Goal: Task Accomplishment & Management: Use online tool/utility

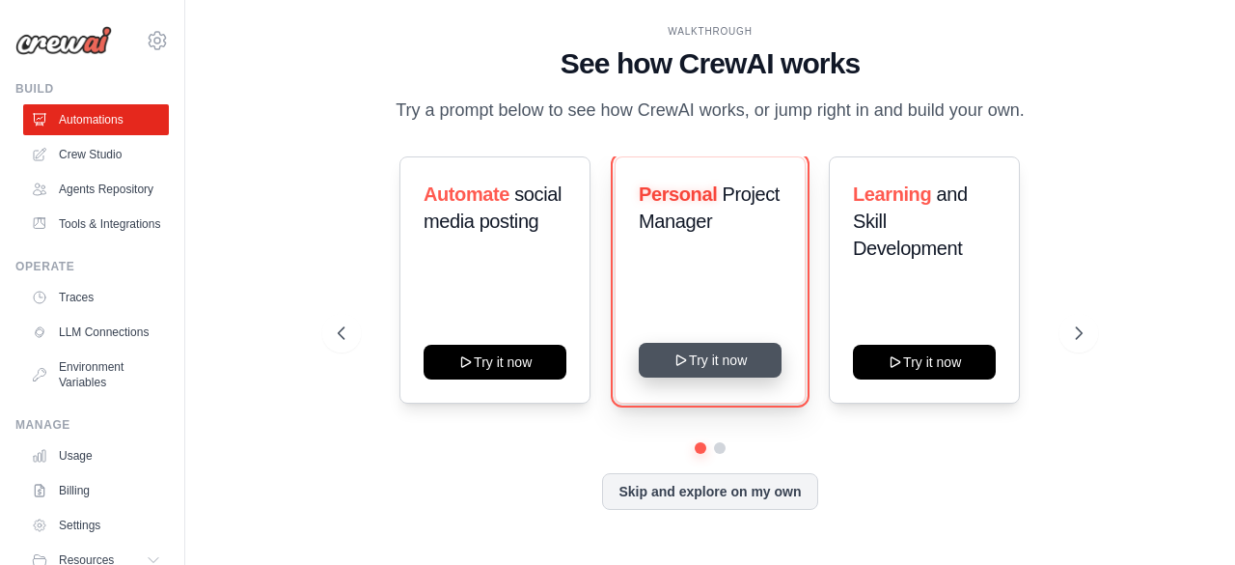
click at [698, 373] on button "Try it now" at bounding box center [710, 360] width 143 height 35
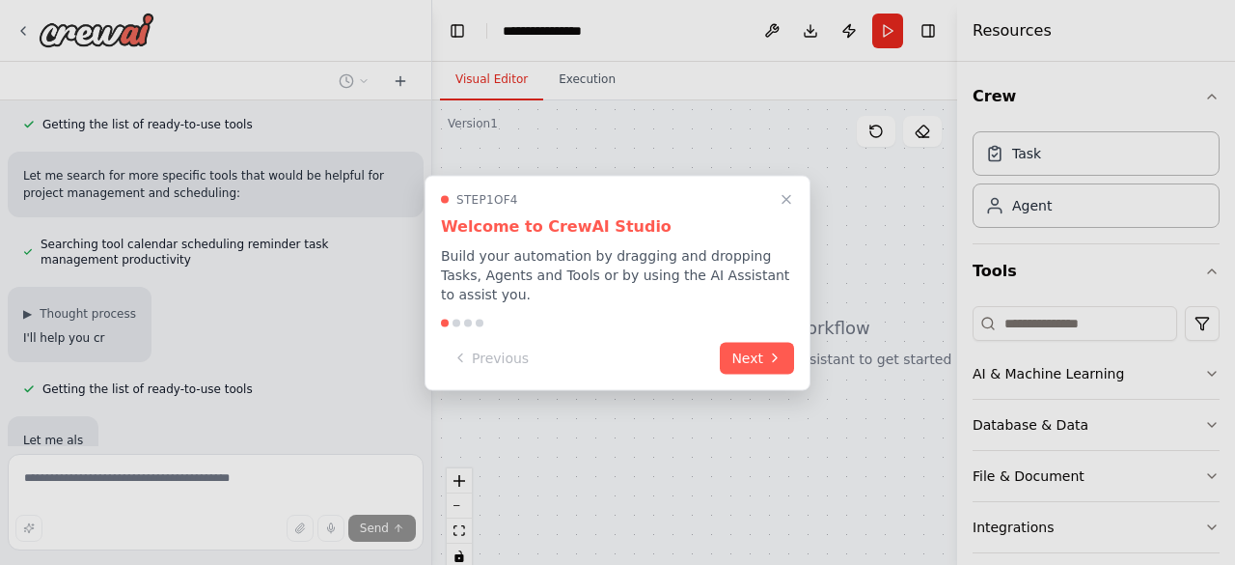
scroll to position [269, 0]
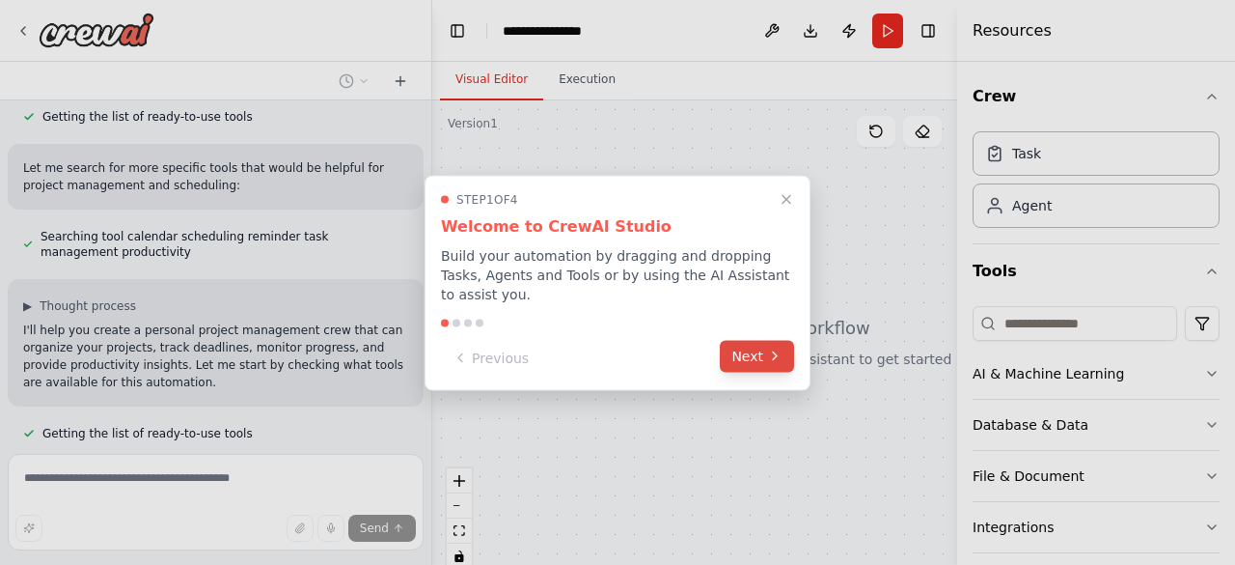
click at [750, 343] on button "Next" at bounding box center [757, 356] width 74 height 32
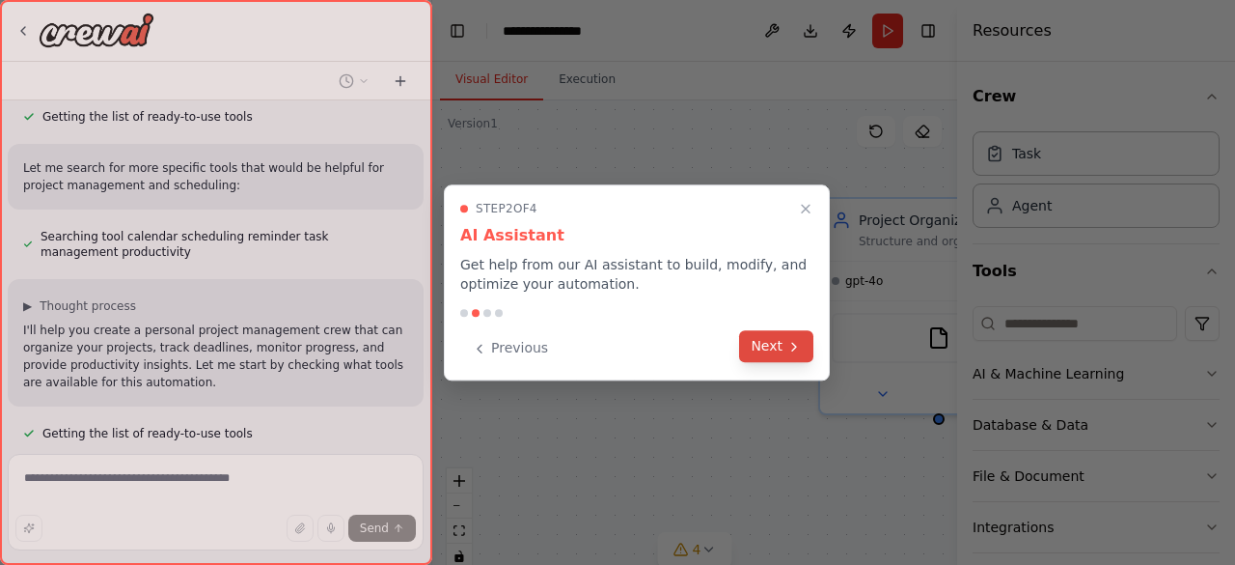
click at [772, 348] on button "Next" at bounding box center [776, 346] width 74 height 32
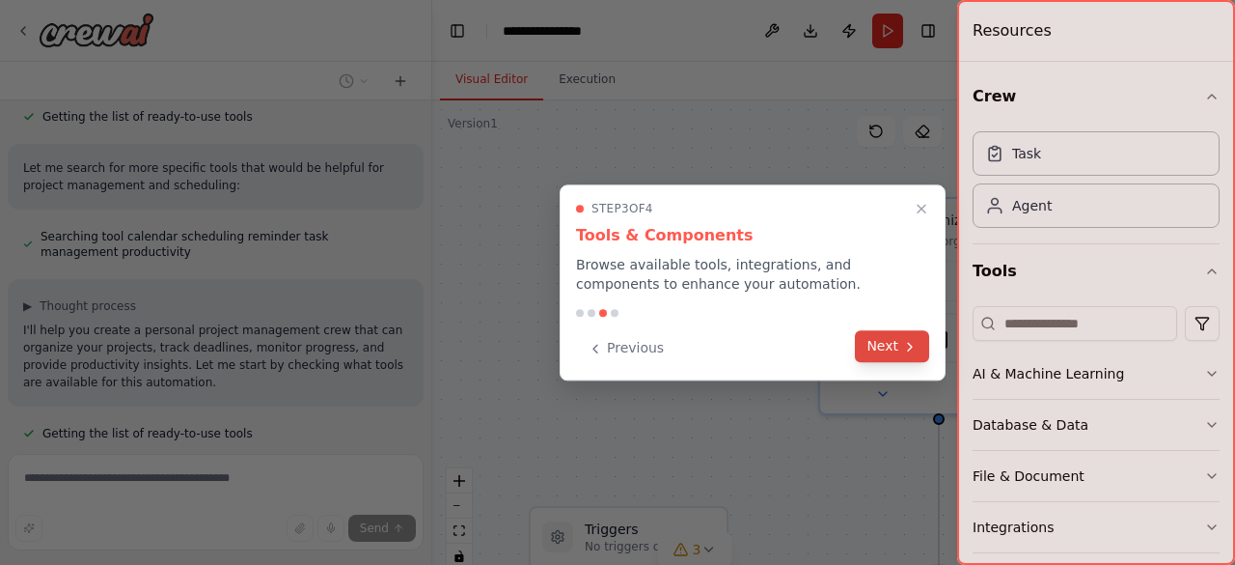
click at [874, 343] on button "Next" at bounding box center [892, 346] width 74 height 32
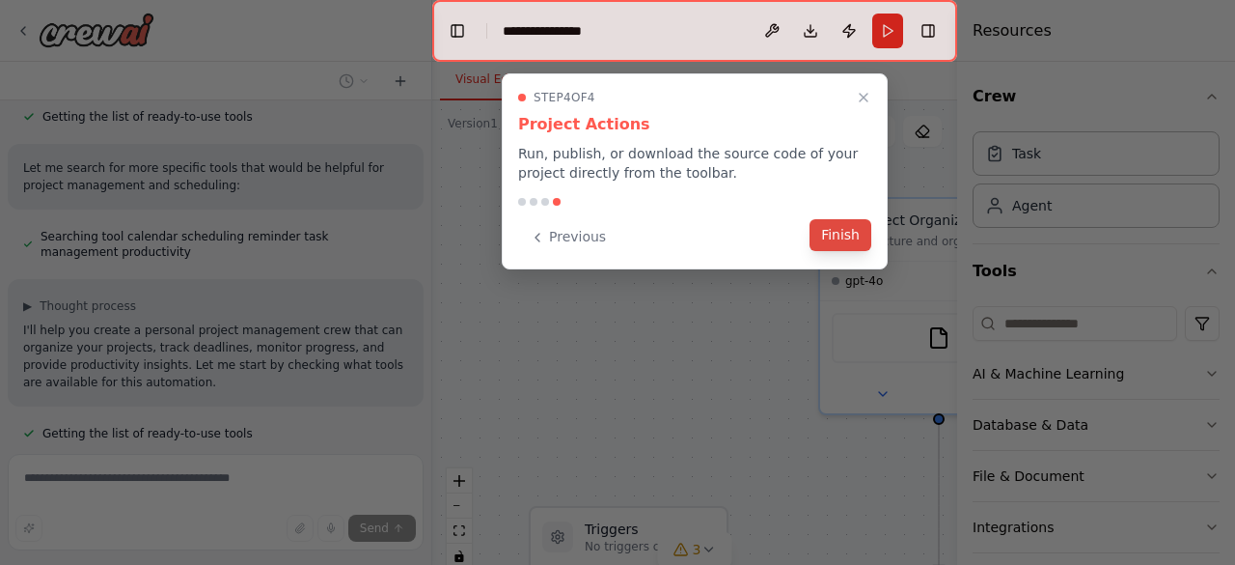
click at [845, 230] on button "Finish" at bounding box center [841, 235] width 62 height 32
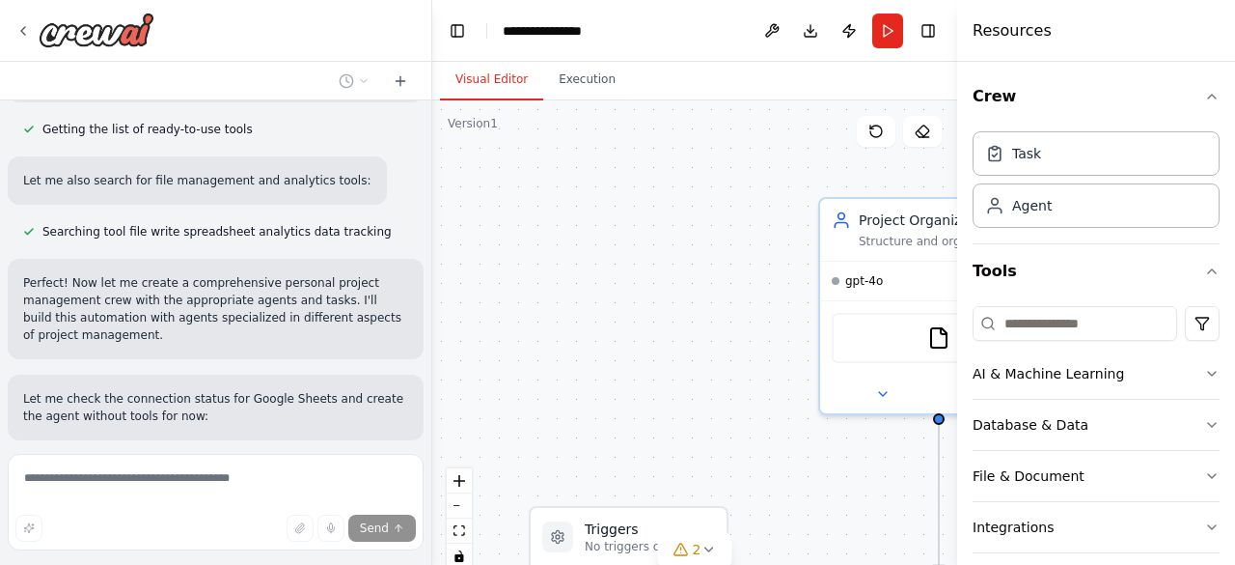
scroll to position [876, 0]
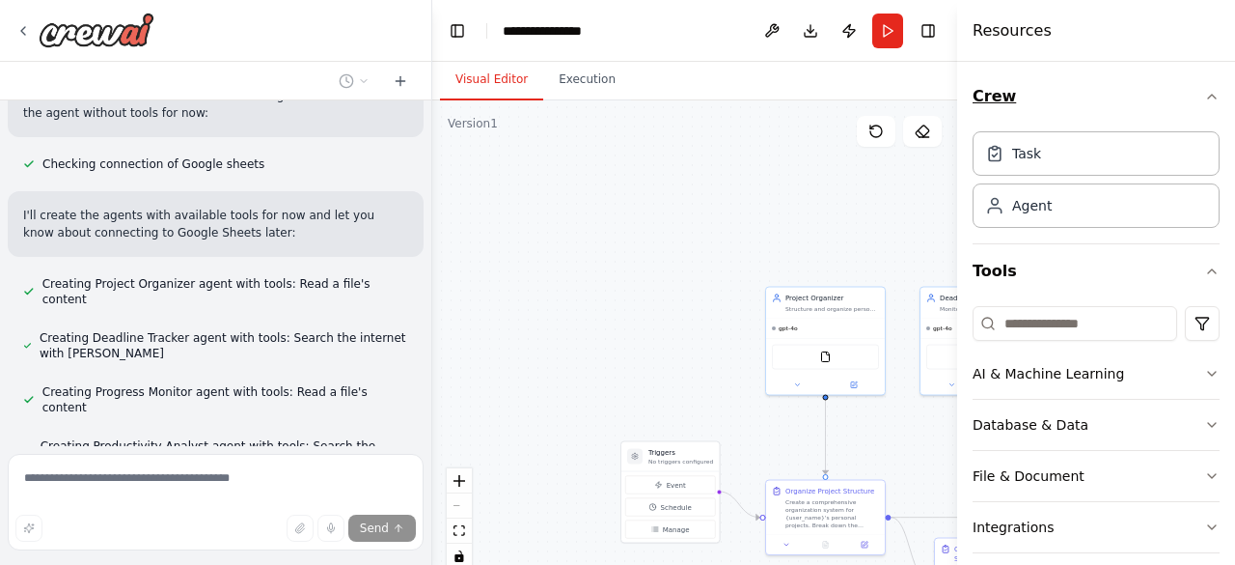
click at [1204, 91] on icon "button" at bounding box center [1211, 96] width 15 height 15
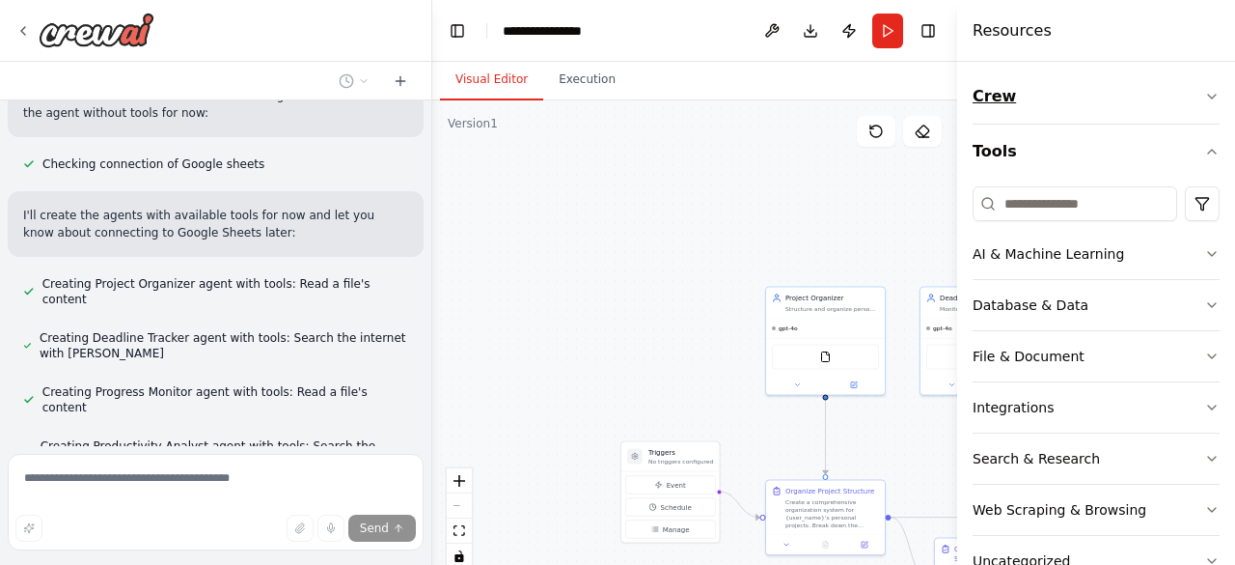
click at [1204, 92] on icon "button" at bounding box center [1211, 96] width 15 height 15
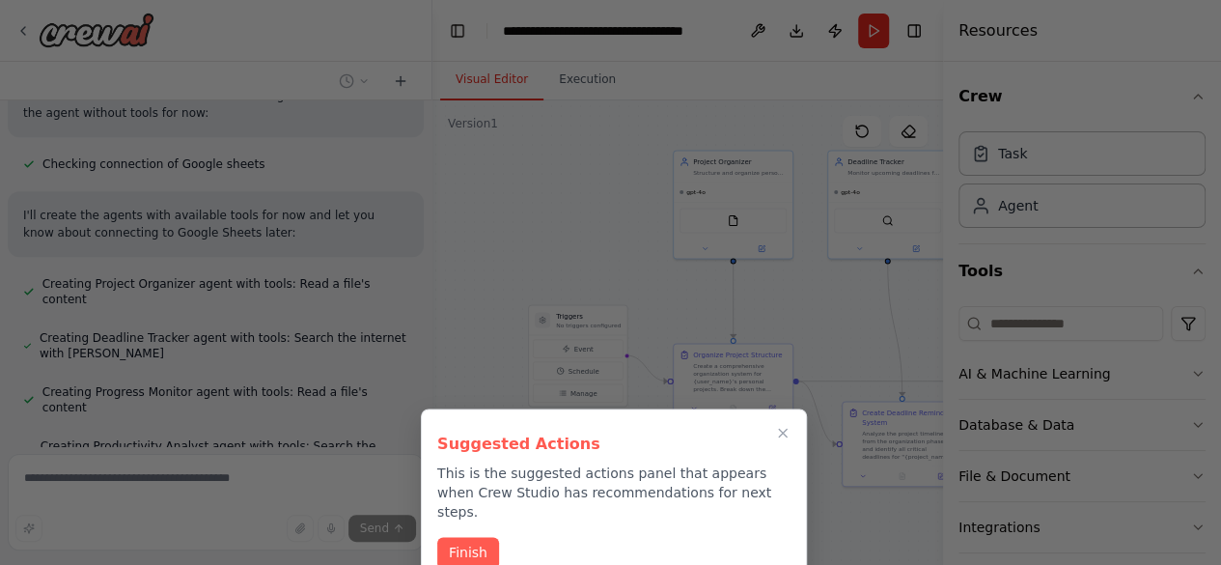
drag, startPoint x: 620, startPoint y: 381, endPoint x: 528, endPoint y: 245, distance: 164.1
click at [528, 245] on div "Create a crew that helps organize your personal projects, sets reminders for im…" at bounding box center [610, 282] width 1221 height 565
click at [483, 535] on button "Finish" at bounding box center [468, 551] width 62 height 32
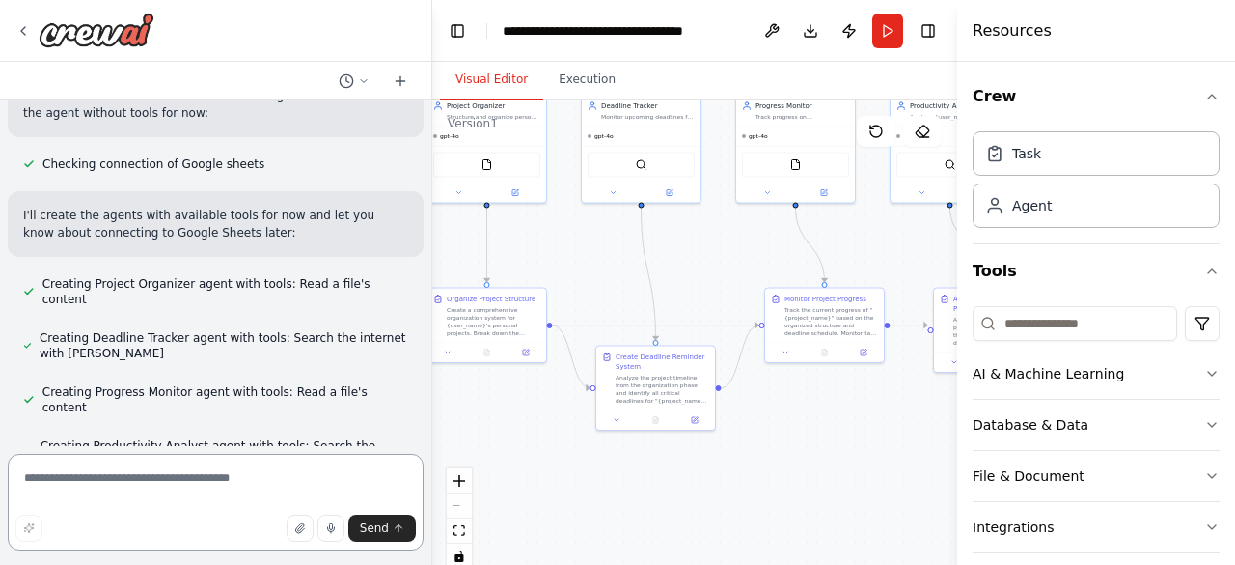
drag, startPoint x: 770, startPoint y: 489, endPoint x: 523, endPoint y: 433, distance: 253.3
click at [523, 433] on div ".deletable-edge-delete-btn { width: 20px; height: 20px; border: 0px solid #ffff…" at bounding box center [694, 341] width 525 height 483
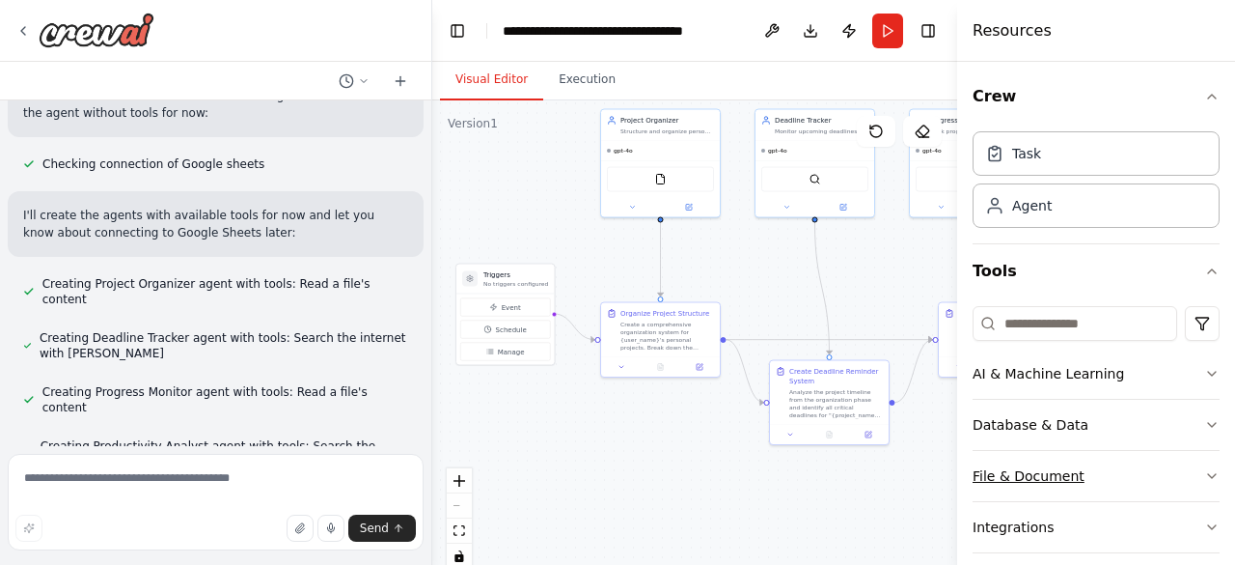
drag, startPoint x: 815, startPoint y: 438, endPoint x: 989, endPoint y: 453, distance: 174.3
click at [989, 453] on div "Create a crew that helps organize your personal projects, sets reminders for im…" at bounding box center [617, 282] width 1235 height 565
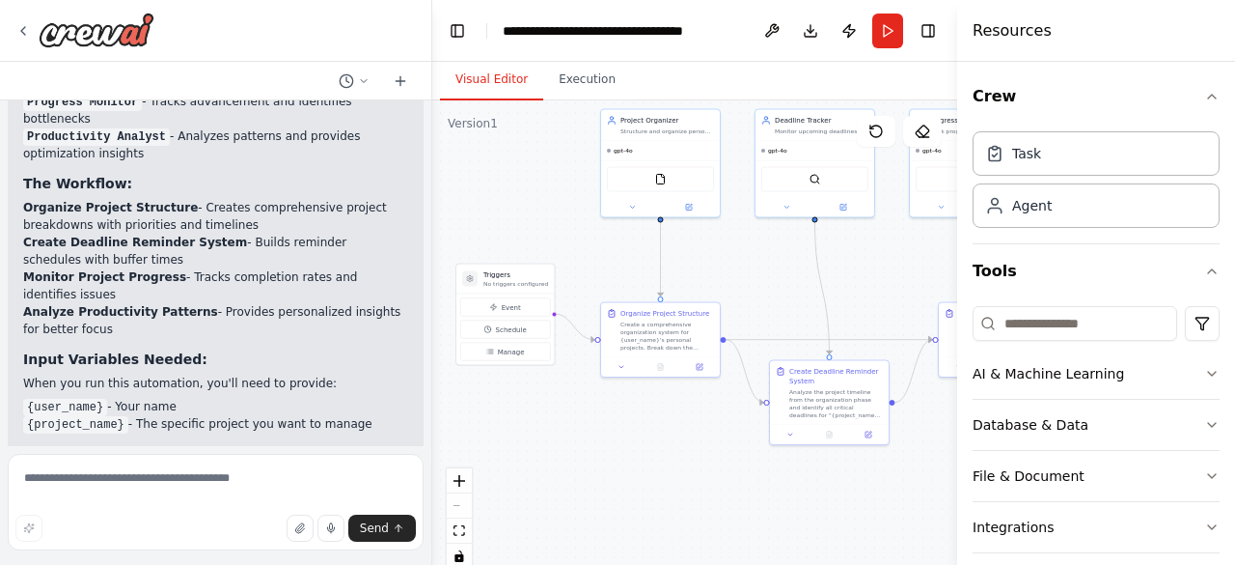
scroll to position [2021, 0]
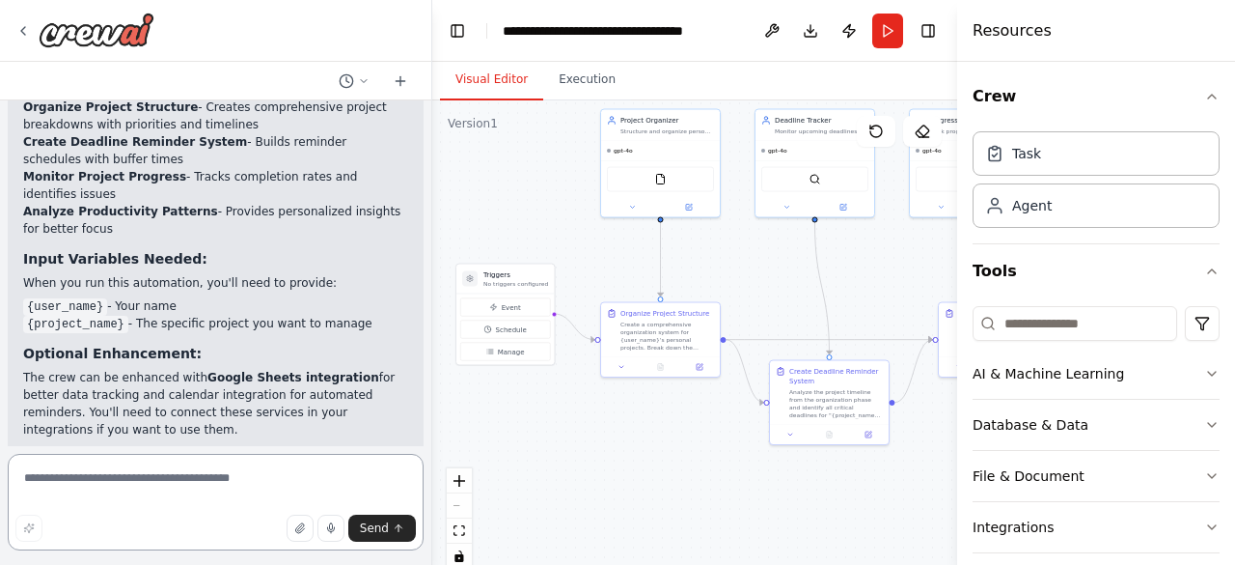
click at [284, 487] on textarea at bounding box center [216, 502] width 416 height 97
click at [1063, 144] on div "Task" at bounding box center [1096, 152] width 247 height 44
click at [1055, 152] on div "Task" at bounding box center [1096, 152] width 247 height 44
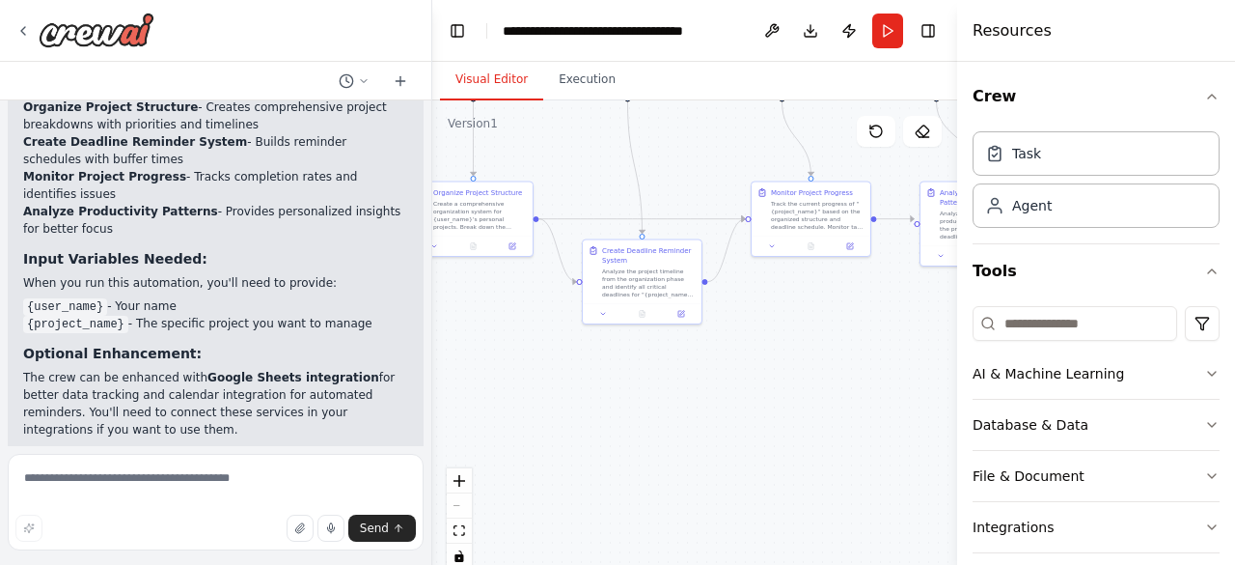
drag, startPoint x: 670, startPoint y: 459, endPoint x: 483, endPoint y: 339, distance: 222.7
click at [483, 339] on div ".deletable-edge-delete-btn { width: 20px; height: 20px; border: 0px solid #ffff…" at bounding box center [694, 341] width 525 height 483
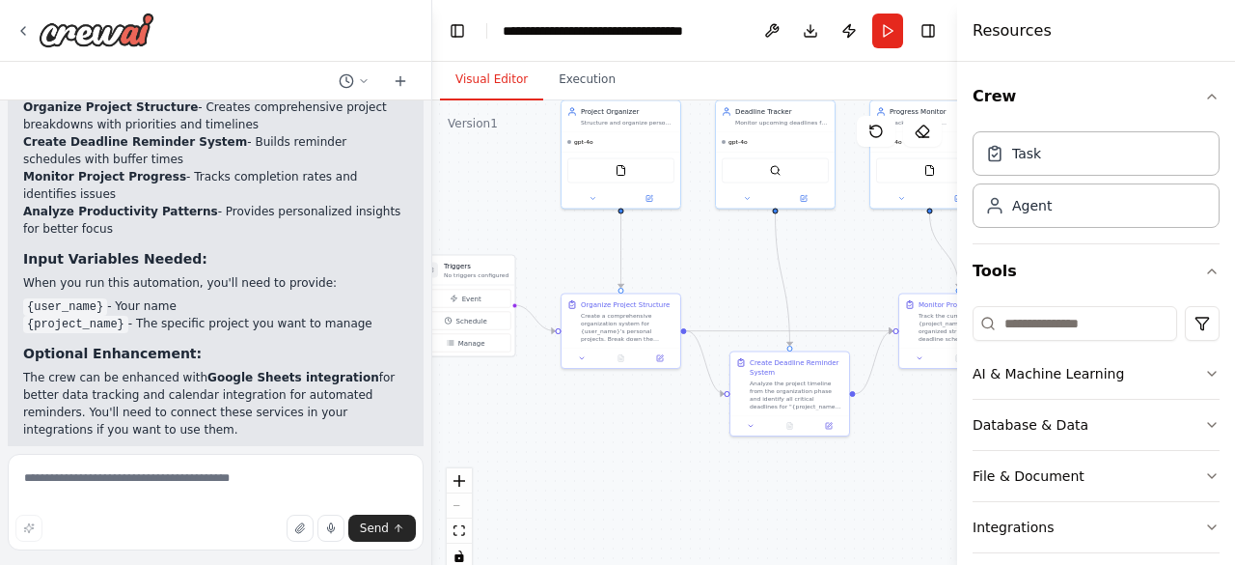
drag, startPoint x: 649, startPoint y: 373, endPoint x: 797, endPoint y: 485, distance: 185.3
click at [797, 485] on div ".deletable-edge-delete-btn { width: 20px; height: 20px; border: 0px solid #ffff…" at bounding box center [694, 341] width 525 height 483
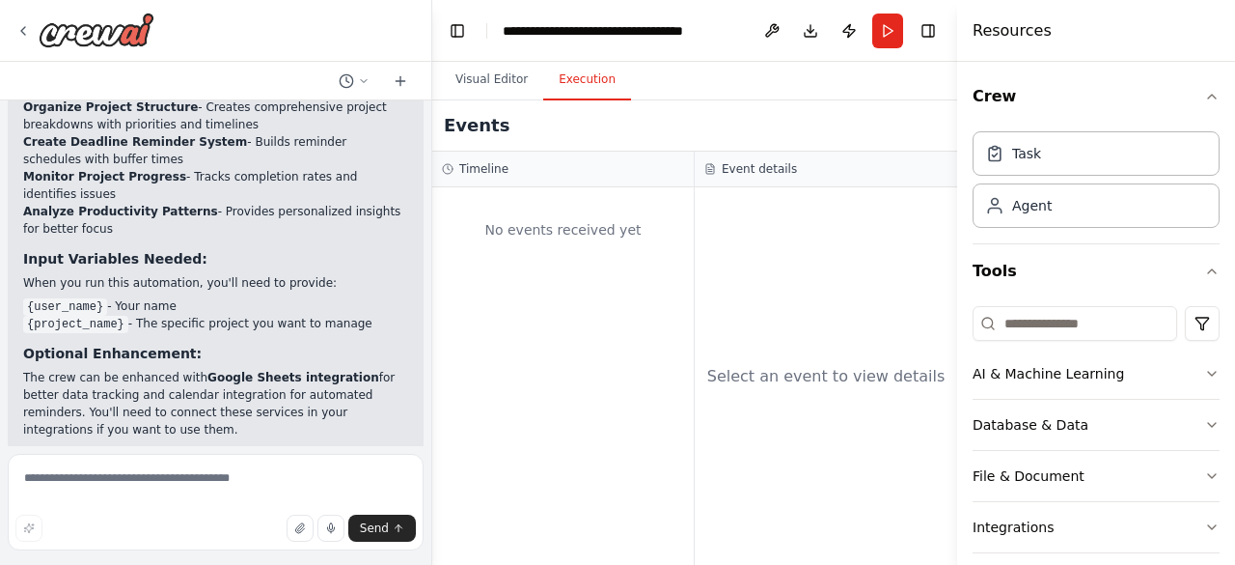
click at [578, 77] on button "Execution" at bounding box center [587, 80] width 88 height 41
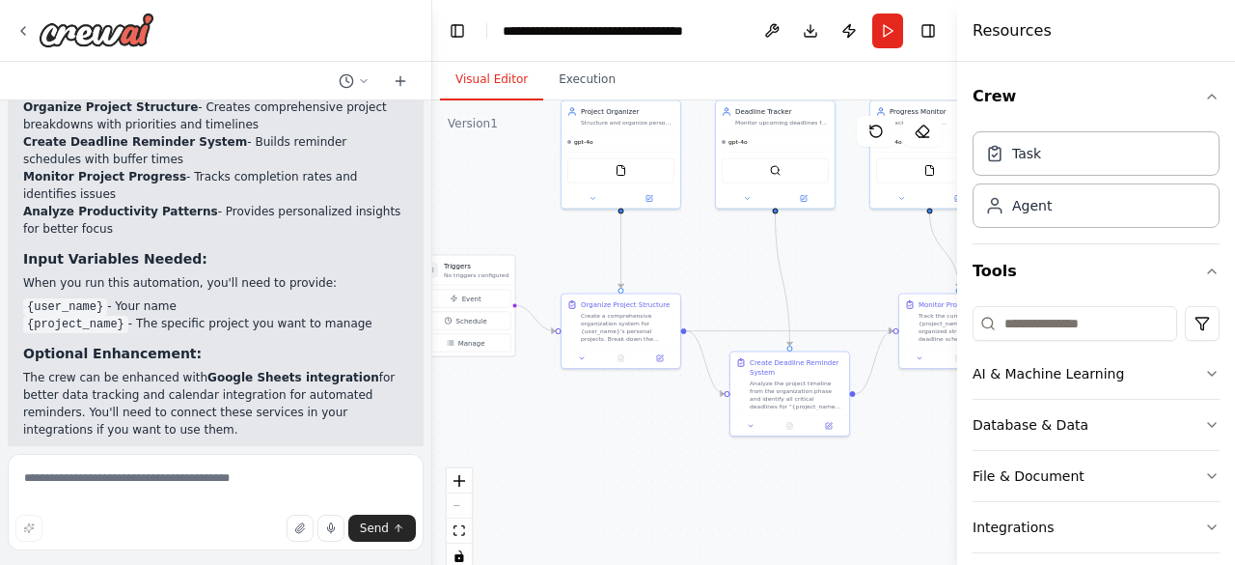
click at [510, 80] on button "Visual Editor" at bounding box center [491, 80] width 103 height 41
click at [893, 39] on button "Run" at bounding box center [887, 31] width 31 height 35
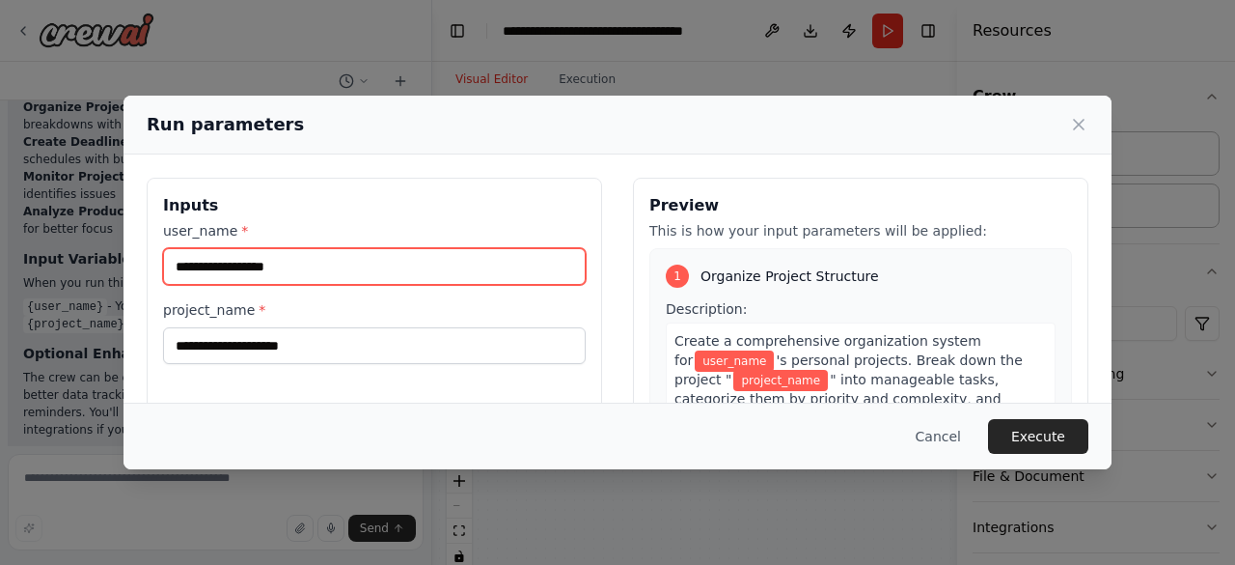
click at [413, 262] on input "user_name *" at bounding box center [374, 266] width 423 height 37
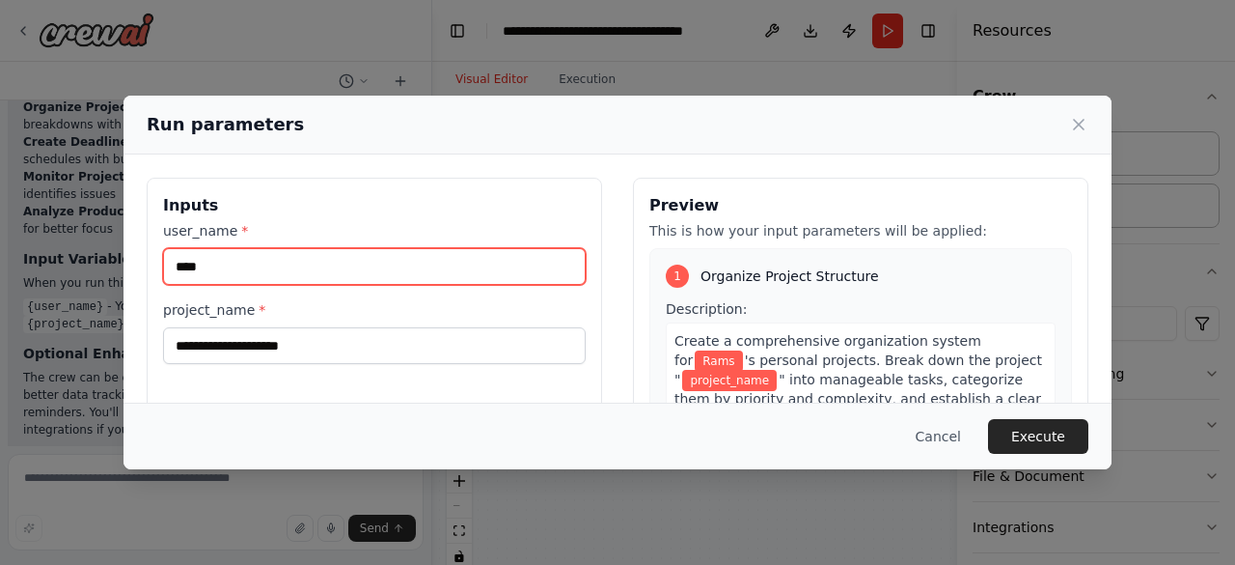
type input "****"
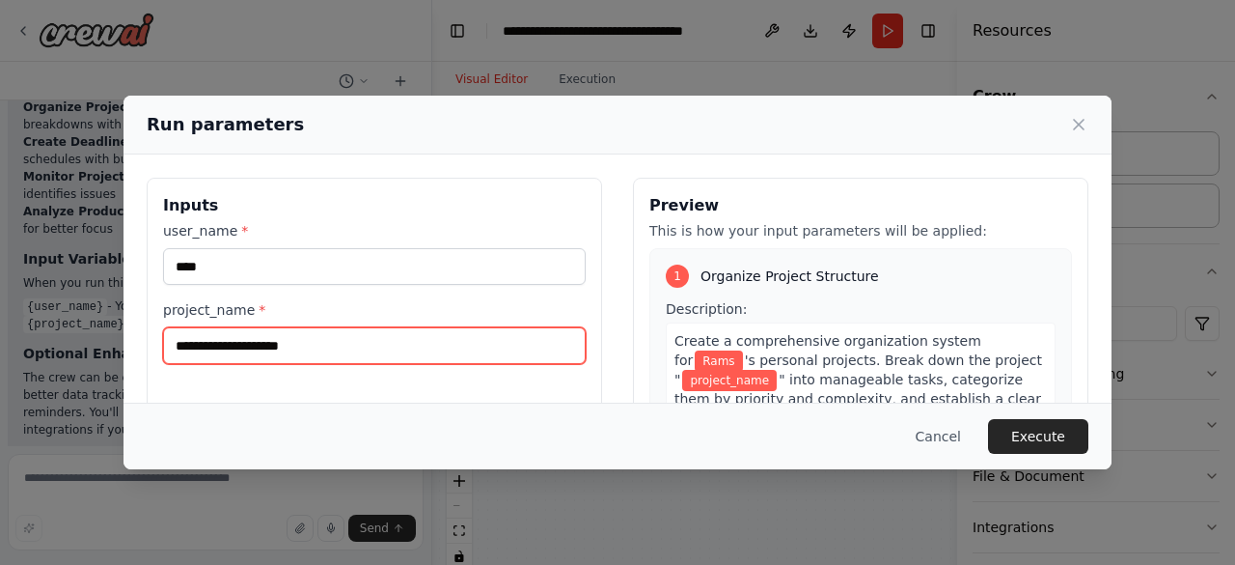
click at [371, 355] on input "project_name *" at bounding box center [374, 345] width 423 height 37
type input "*"
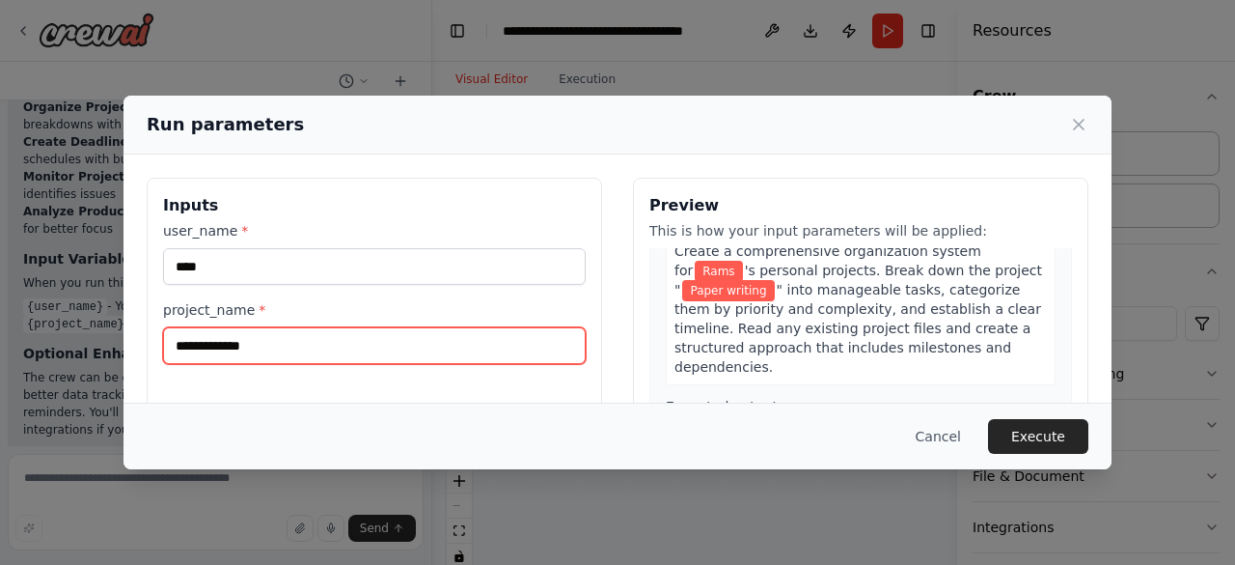
scroll to position [91, 0]
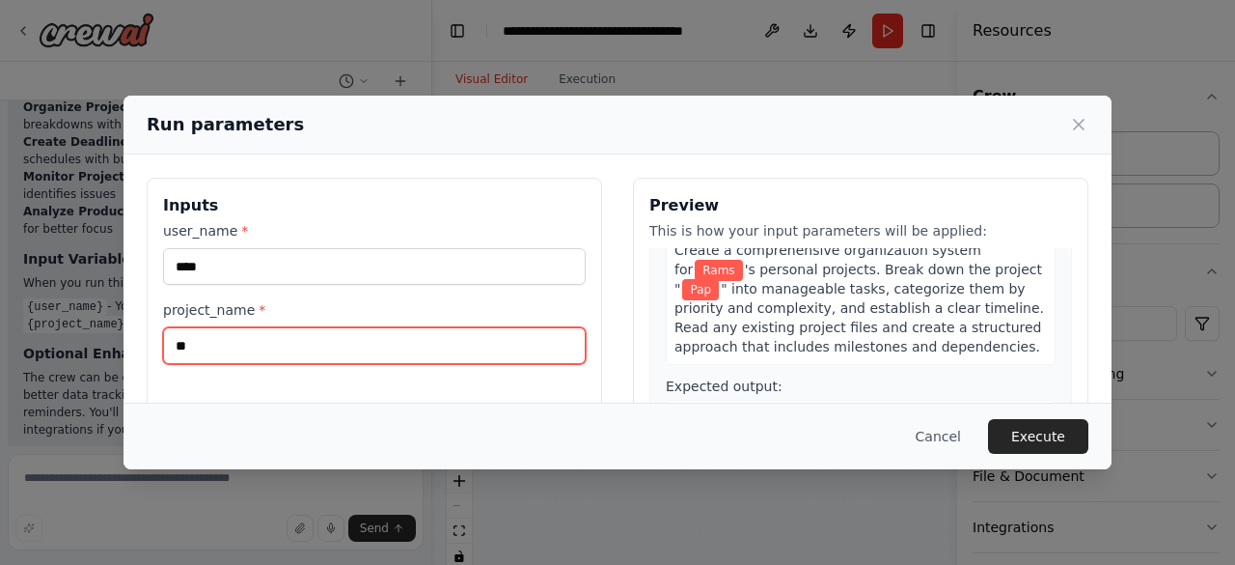
type input "*"
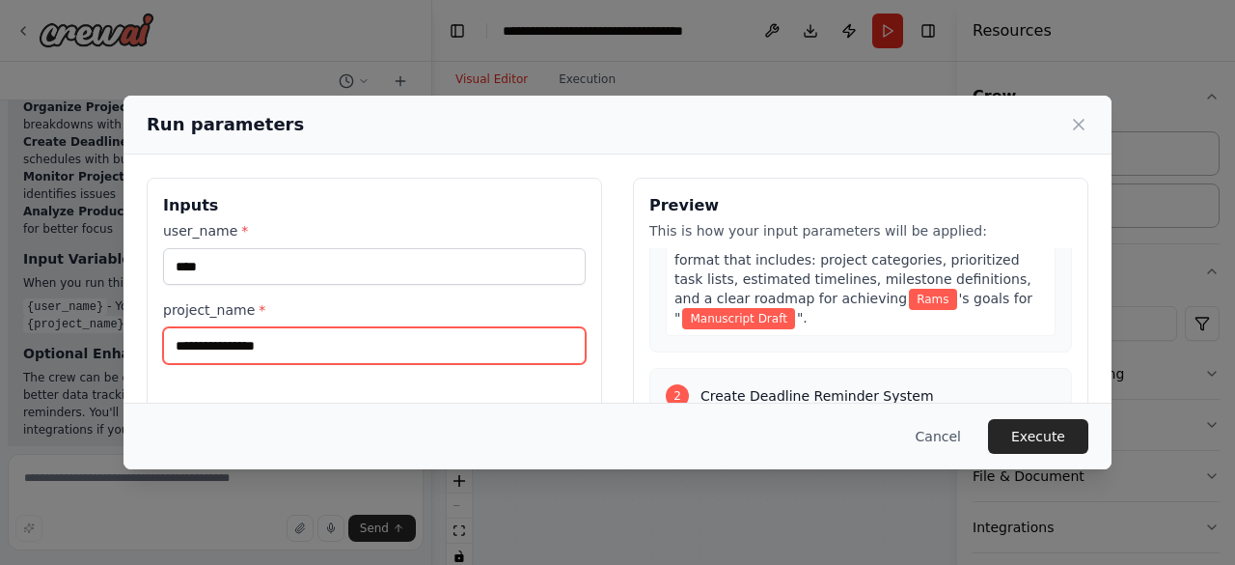
scroll to position [237, 0]
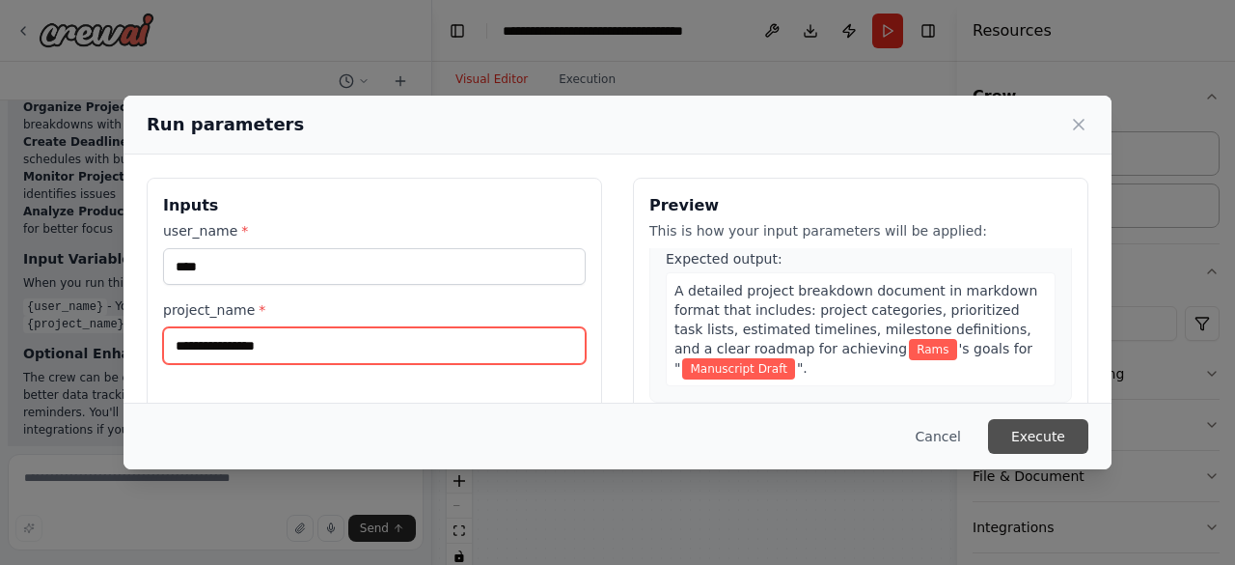
type input "**********"
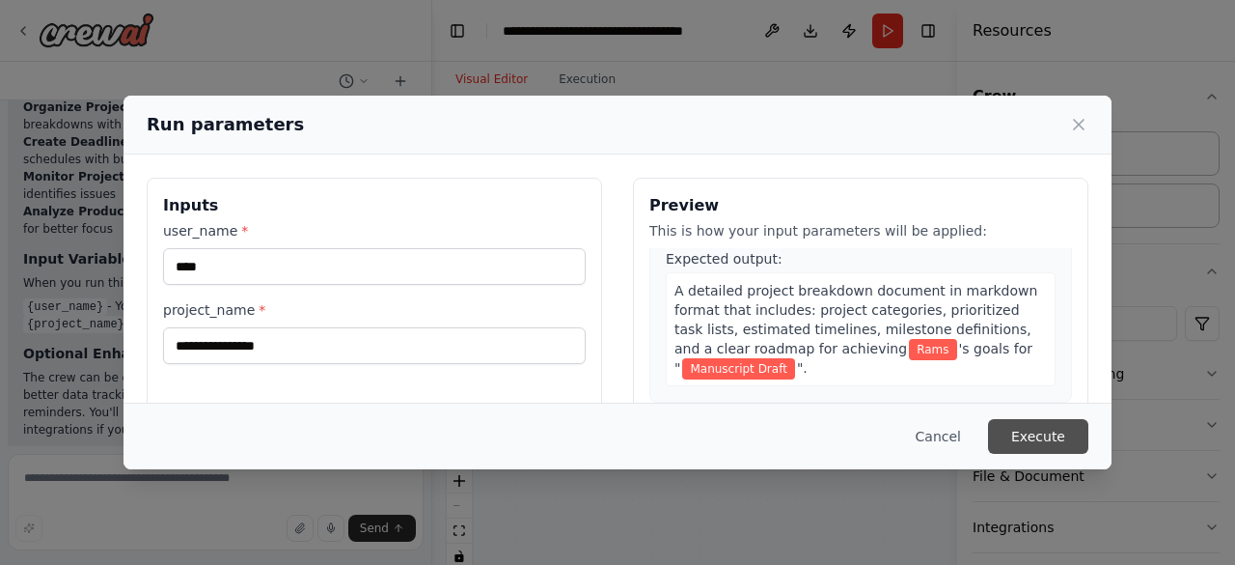
click at [1035, 433] on button "Execute" at bounding box center [1038, 436] width 100 height 35
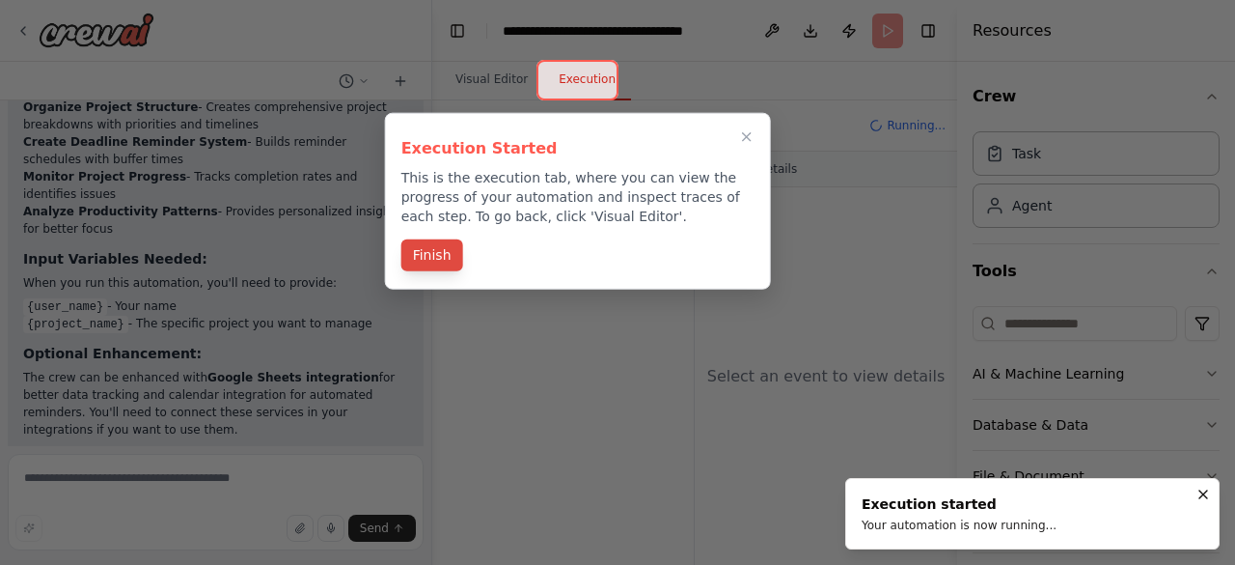
click at [444, 262] on button "Finish" at bounding box center [432, 255] width 62 height 32
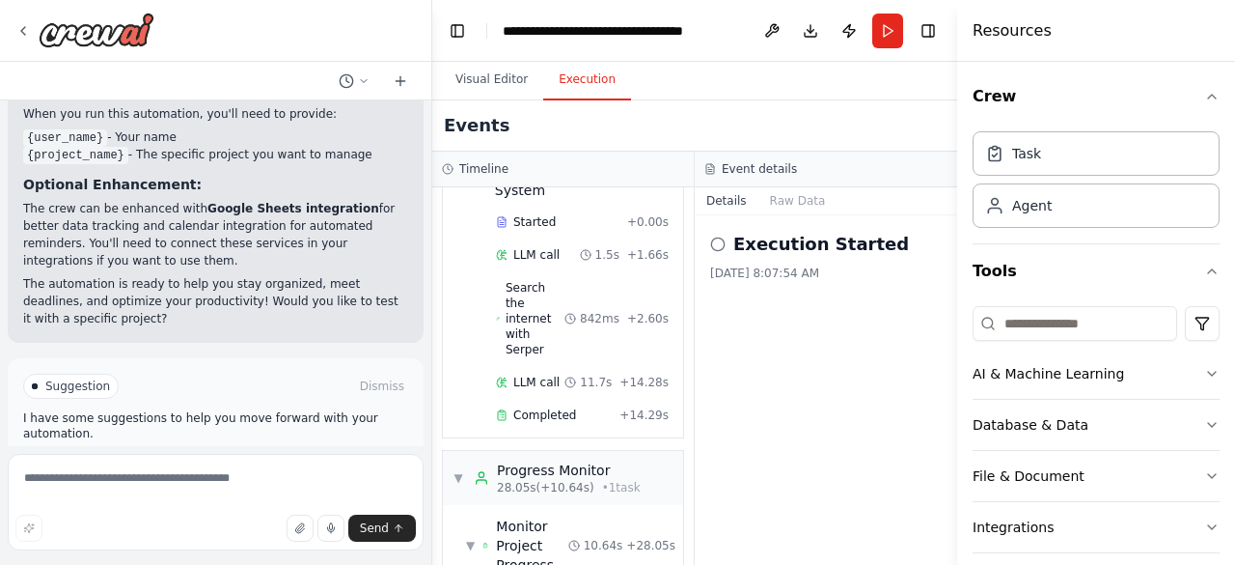
scroll to position [800, 0]
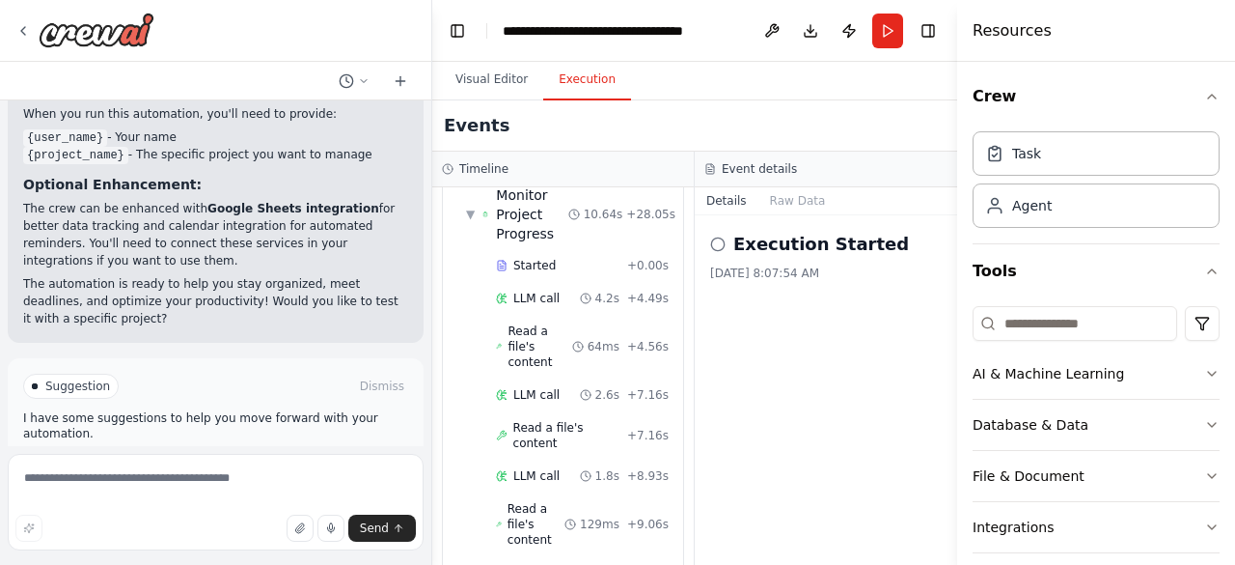
click at [235, 460] on span "Improve automation" at bounding box center [224, 467] width 118 height 15
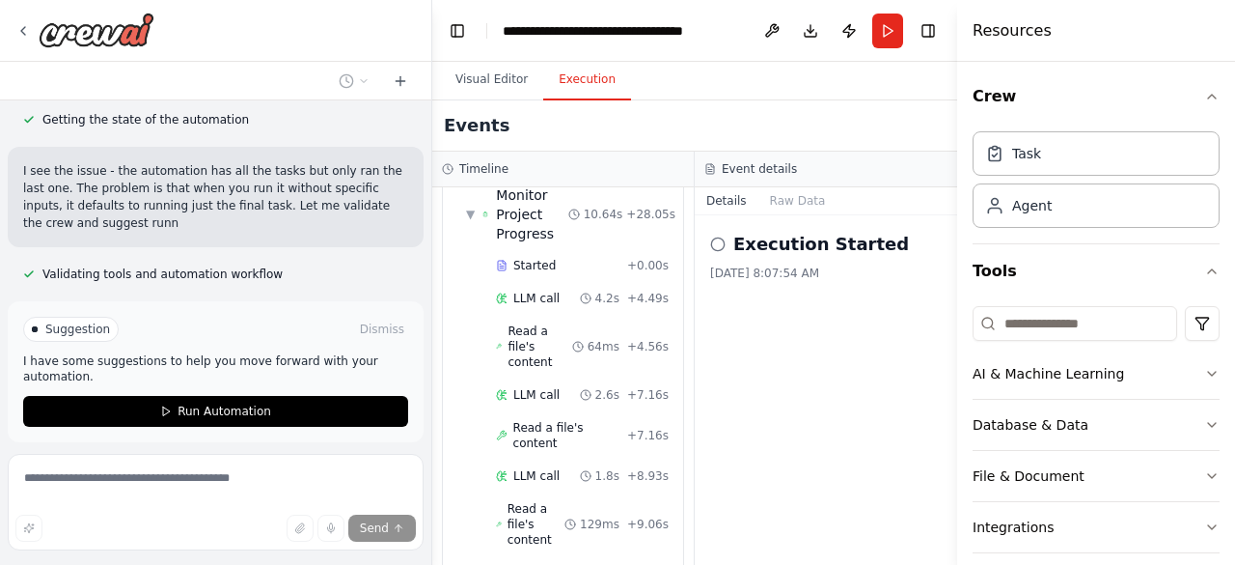
scroll to position [2565, 0]
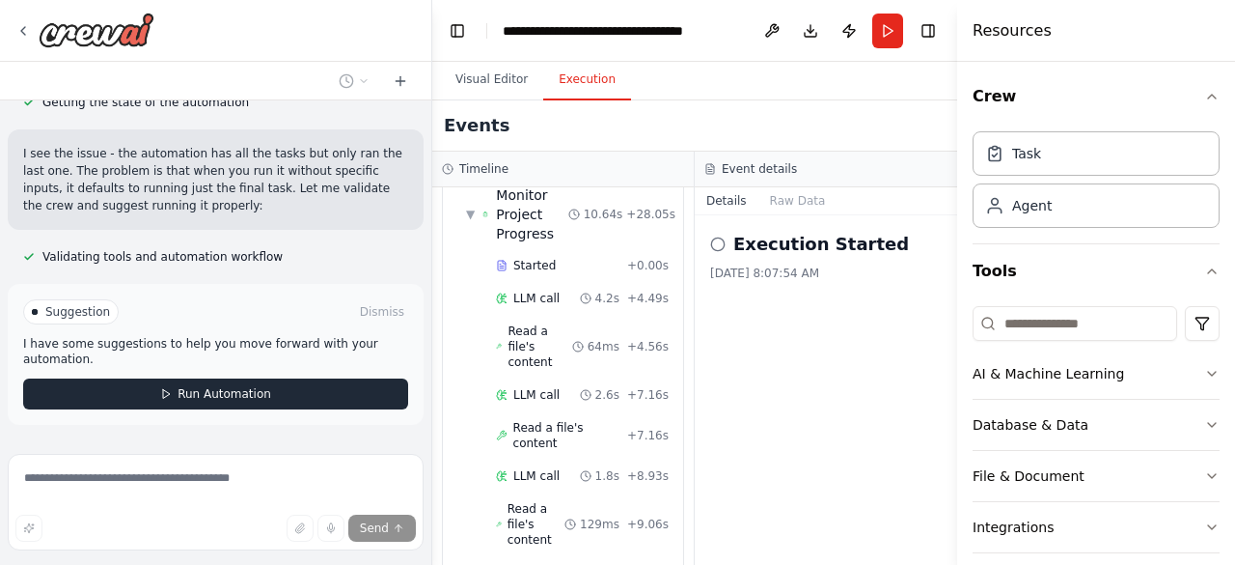
click at [251, 378] on button "Run Automation" at bounding box center [215, 393] width 385 height 31
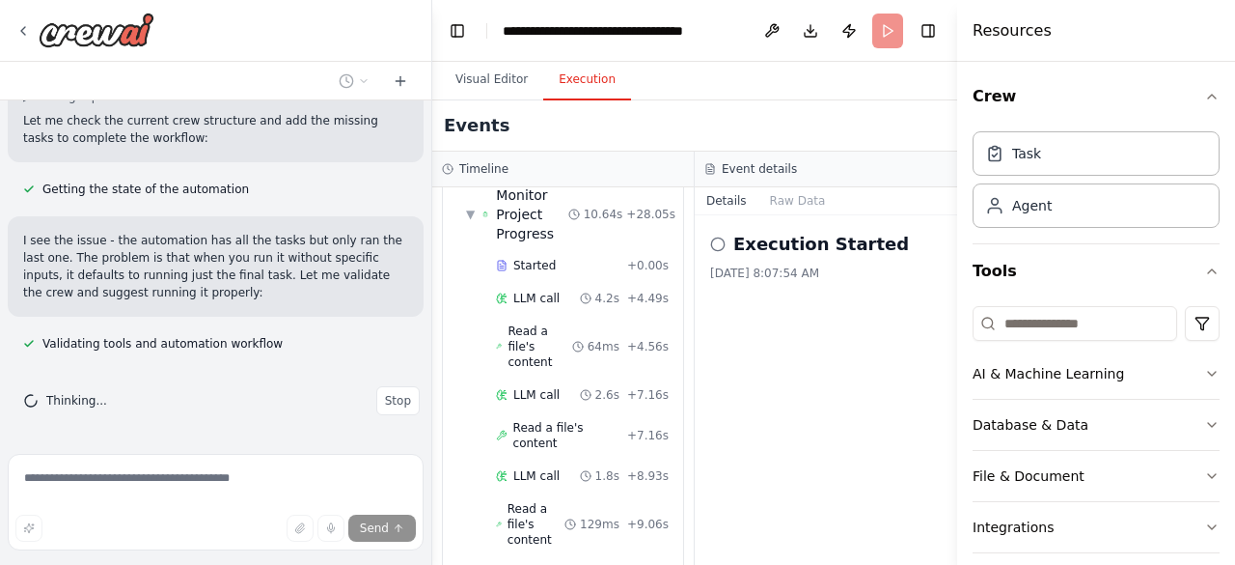
scroll to position [2410, 0]
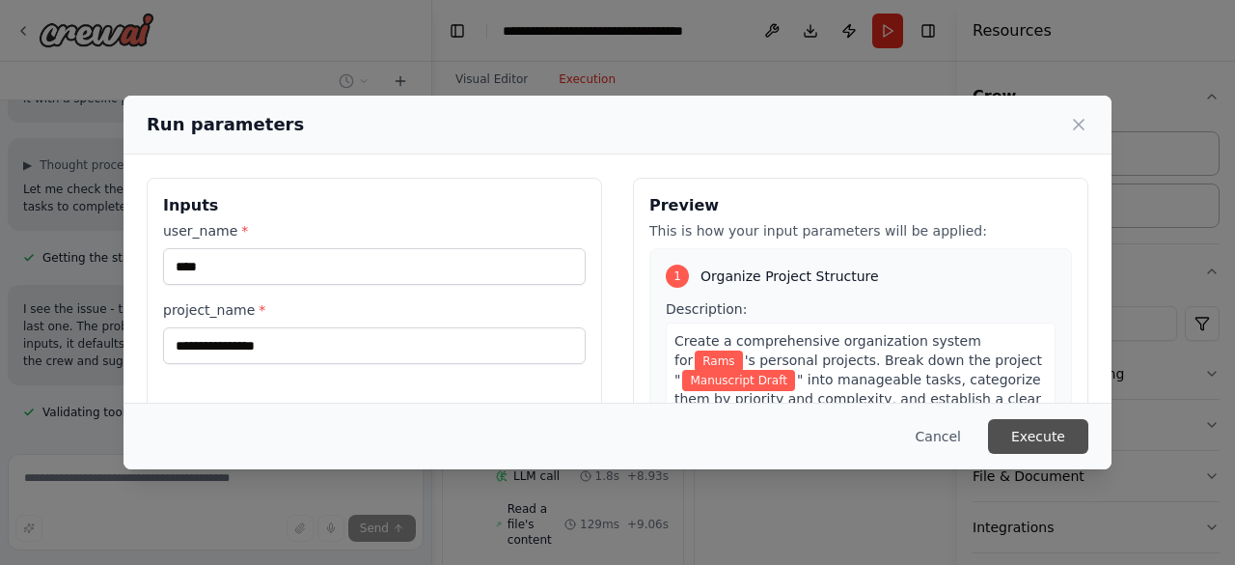
click at [1033, 435] on button "Execute" at bounding box center [1038, 436] width 100 height 35
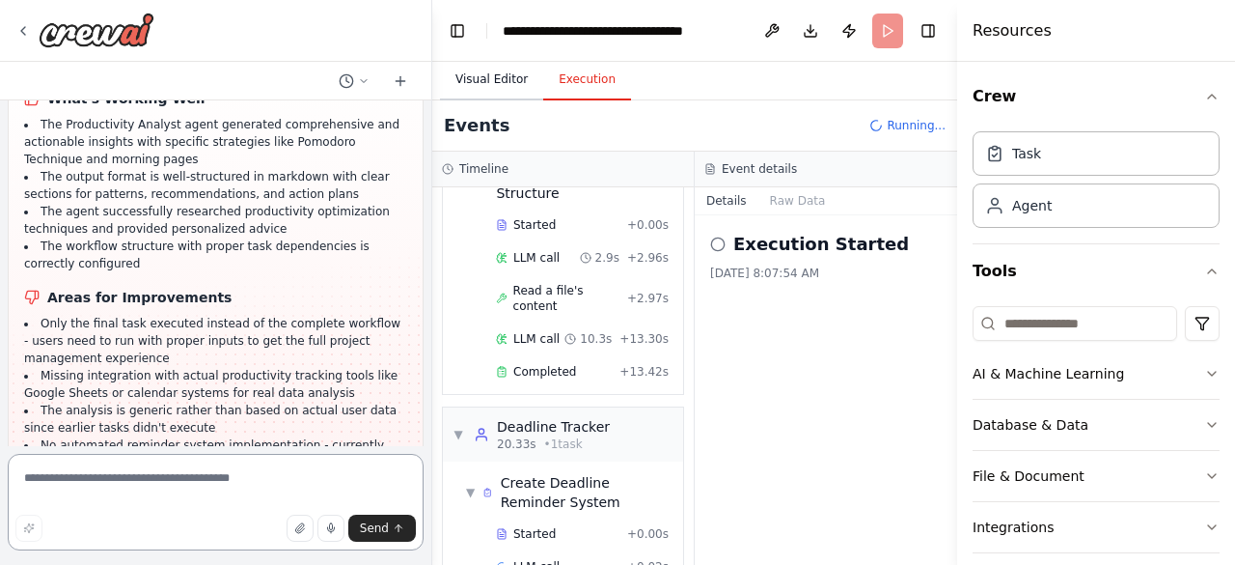
scroll to position [143, 0]
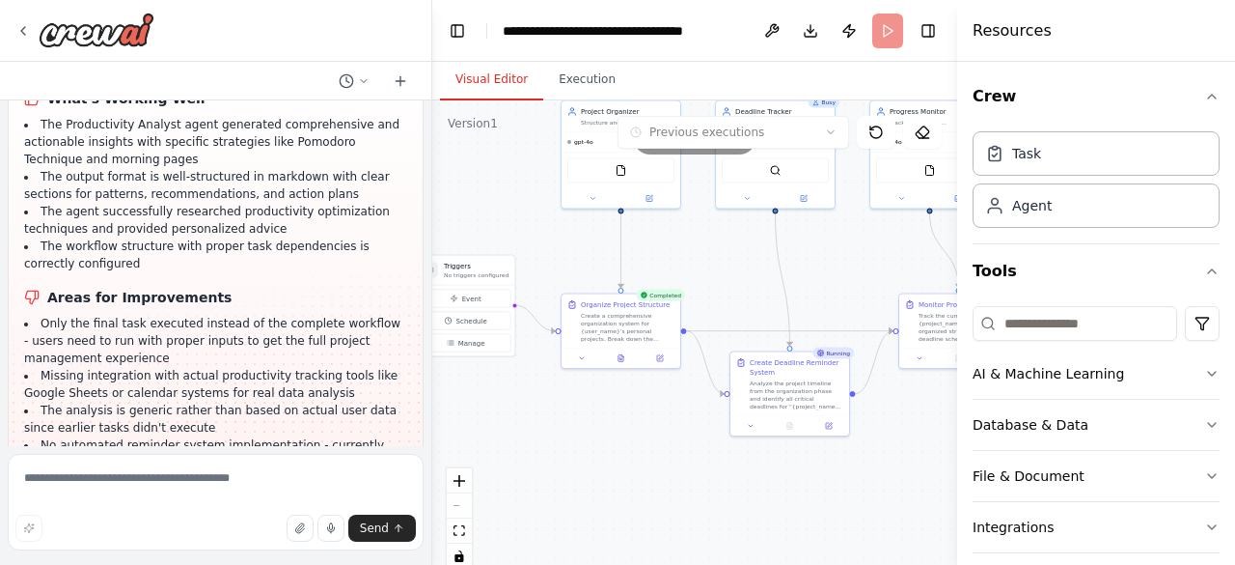
click at [503, 85] on button "Visual Editor" at bounding box center [491, 80] width 103 height 41
click at [926, 32] on button "Toggle Right Sidebar" at bounding box center [928, 30] width 27 height 27
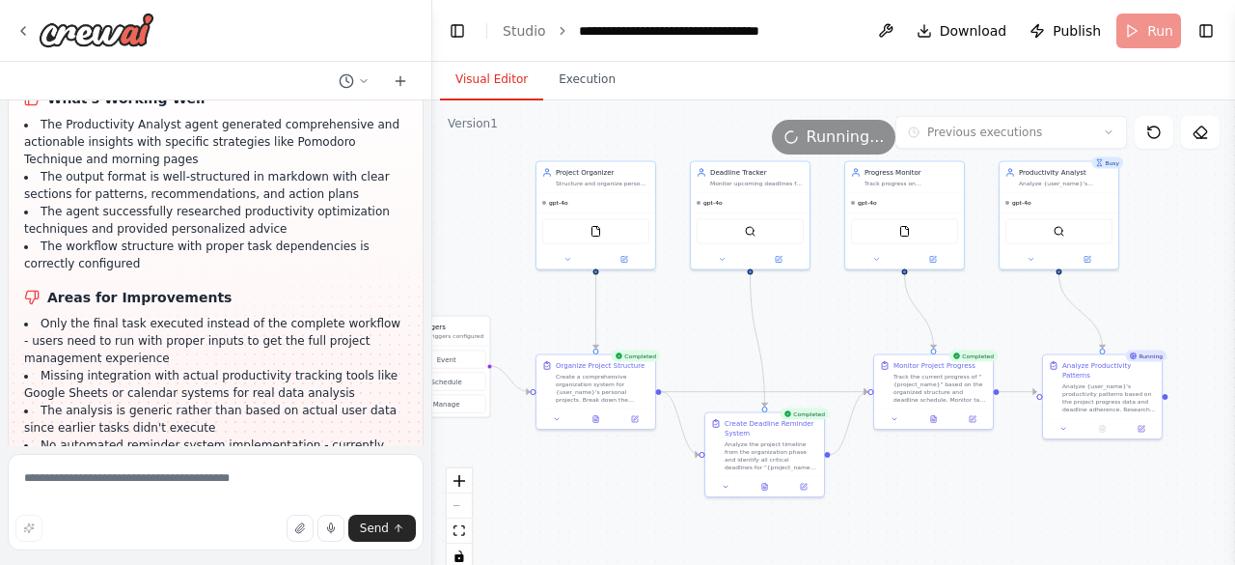
drag, startPoint x: 814, startPoint y: 275, endPoint x: 789, endPoint y: 336, distance: 65.8
click at [789, 336] on div ".deletable-edge-delete-btn { width: 20px; height: 20px; border: 0px solid #ffff…" at bounding box center [833, 341] width 803 height 483
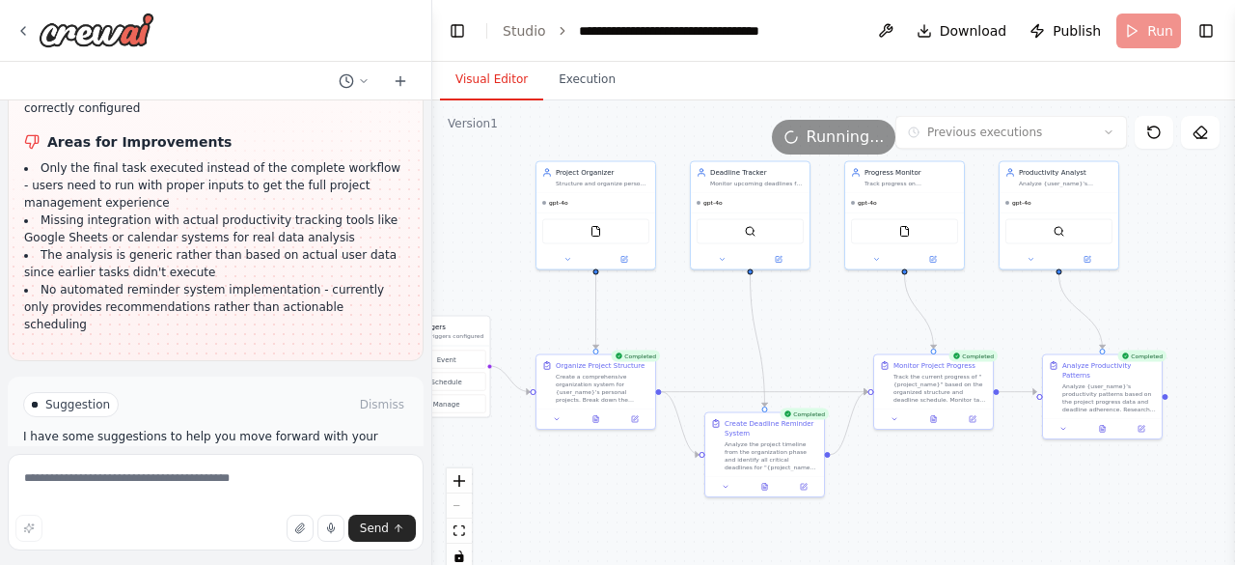
scroll to position [2965, 0]
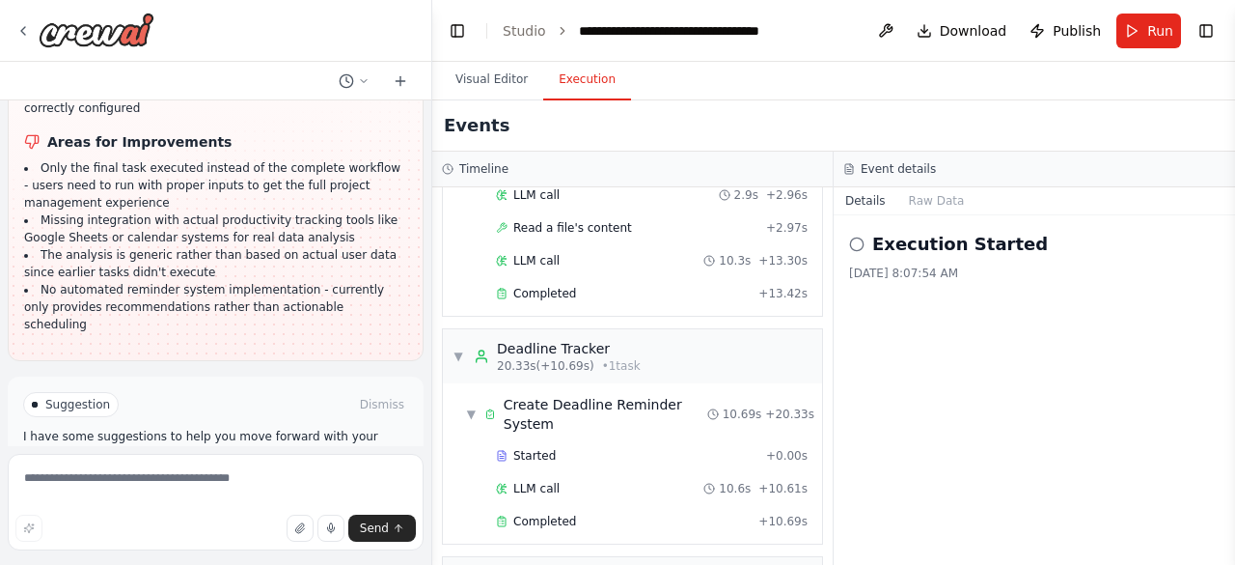
click at [588, 80] on button "Execution" at bounding box center [587, 80] width 88 height 41
click at [956, 39] on span "Download" at bounding box center [974, 30] width 68 height 19
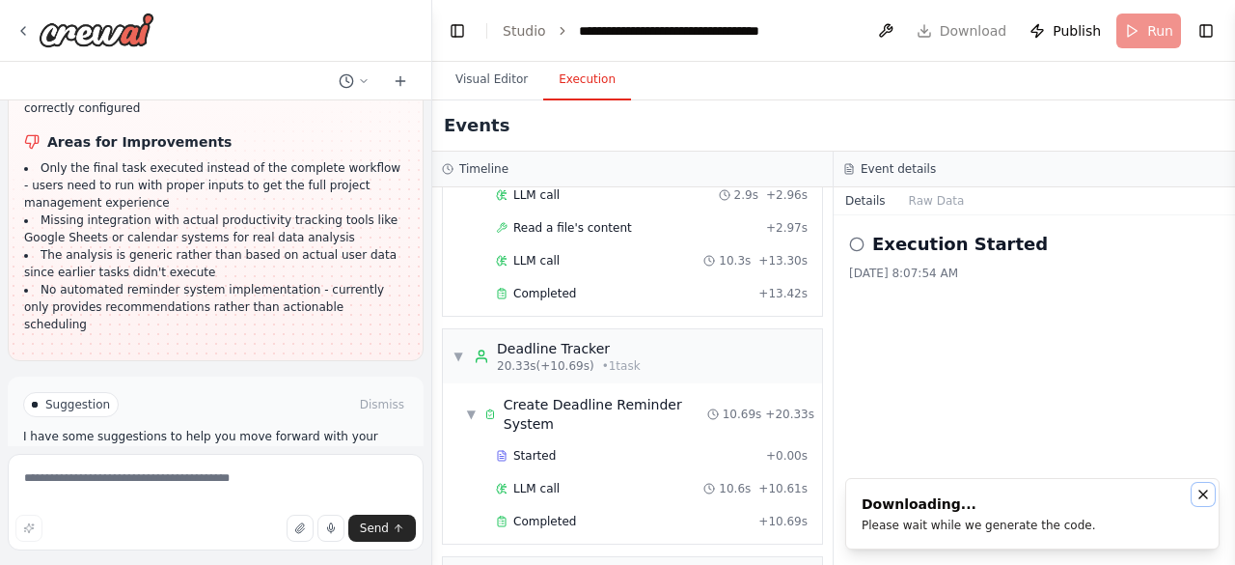
click at [1205, 505] on button "Notifications (F8)" at bounding box center [1203, 494] width 23 height 23
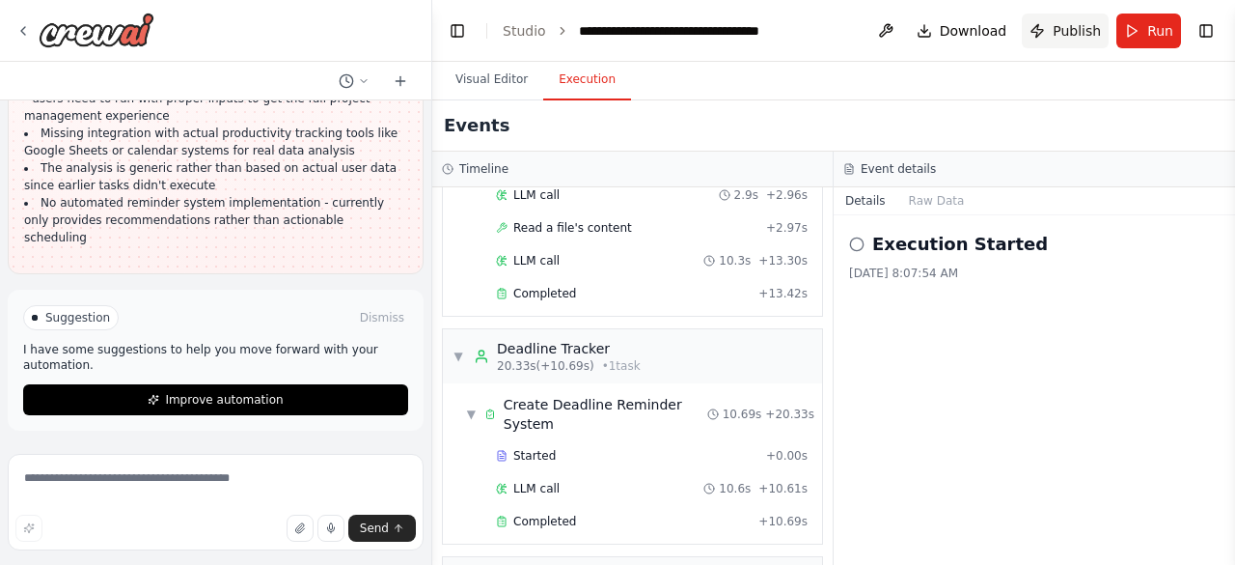
scroll to position [2783, 0]
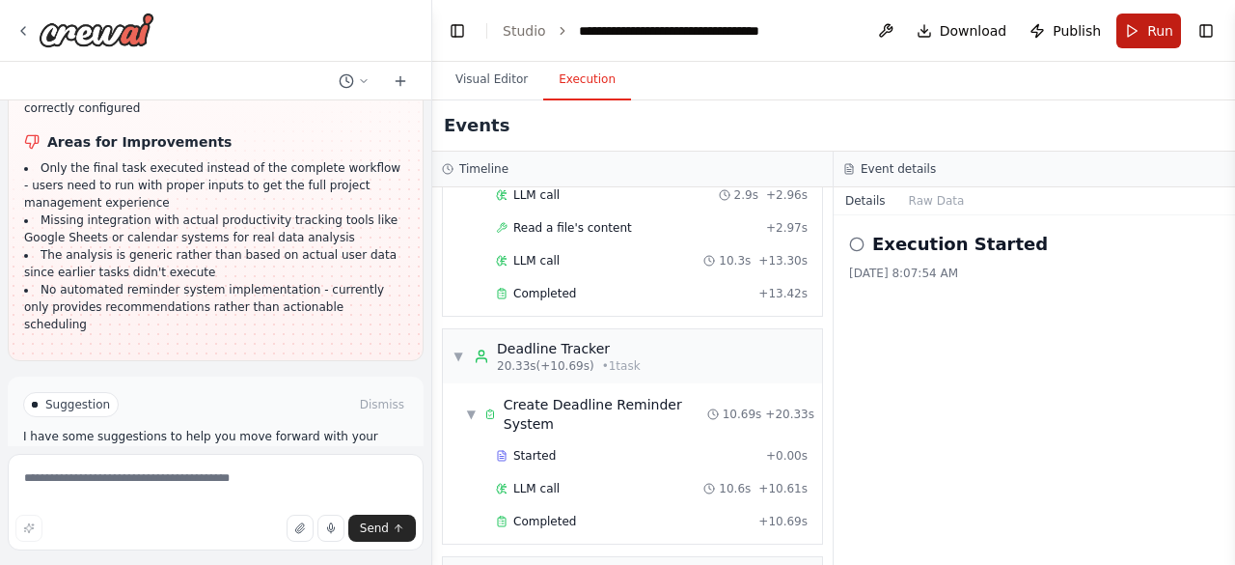
click at [1145, 31] on button "Run" at bounding box center [1149, 31] width 65 height 35
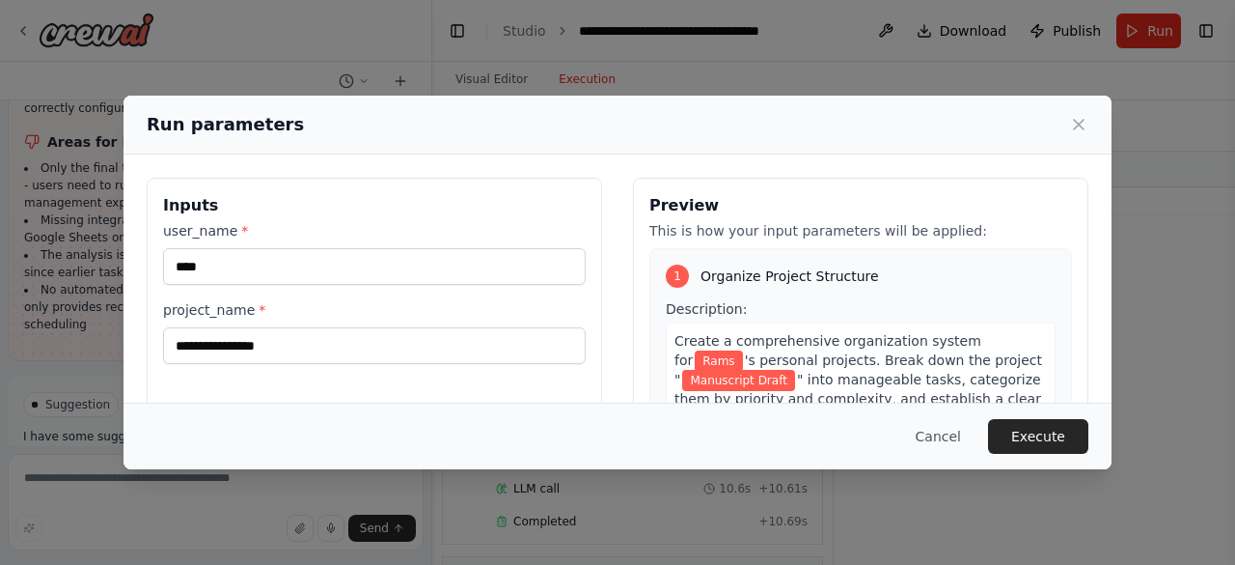
scroll to position [216, 0]
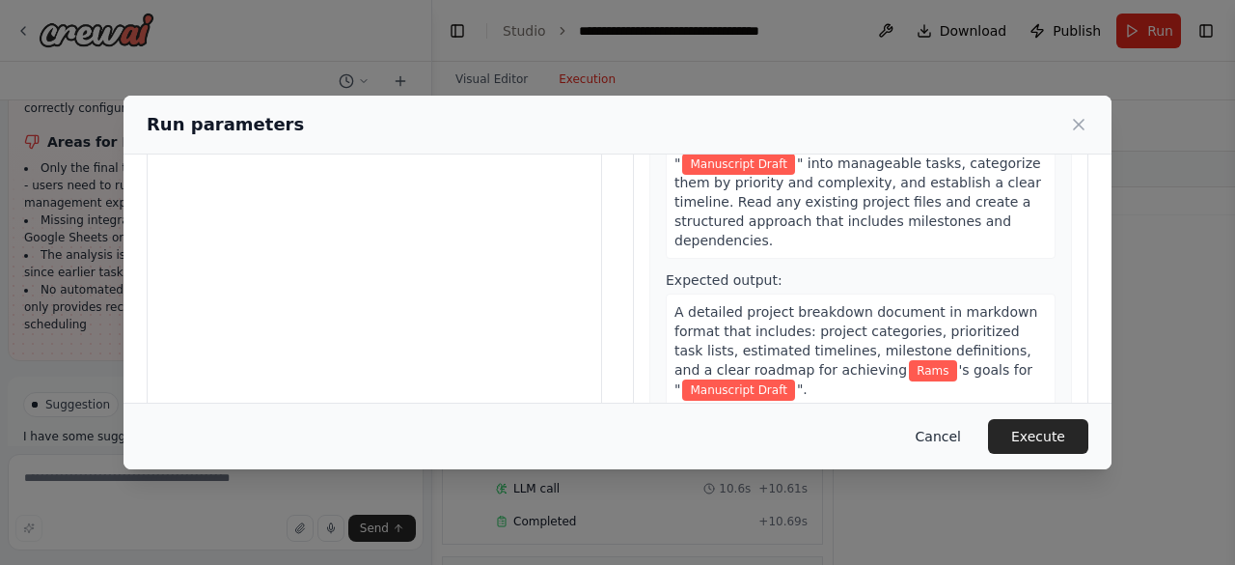
click at [951, 444] on button "Cancel" at bounding box center [938, 436] width 76 height 35
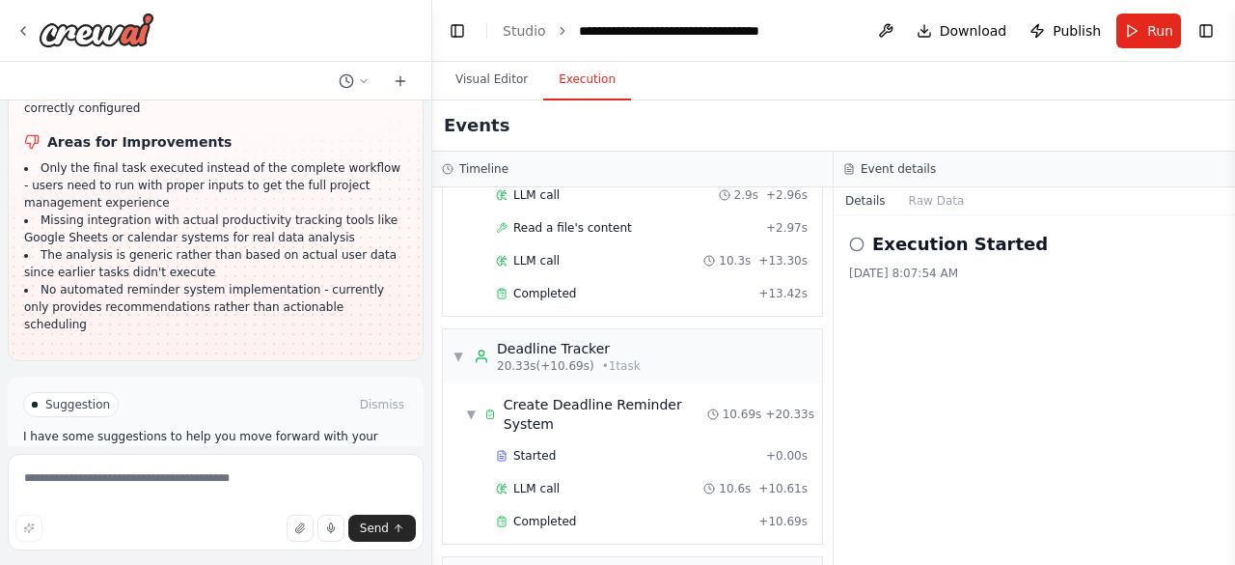
scroll to position [2783, 0]
click at [901, 28] on button at bounding box center [885, 31] width 31 height 35
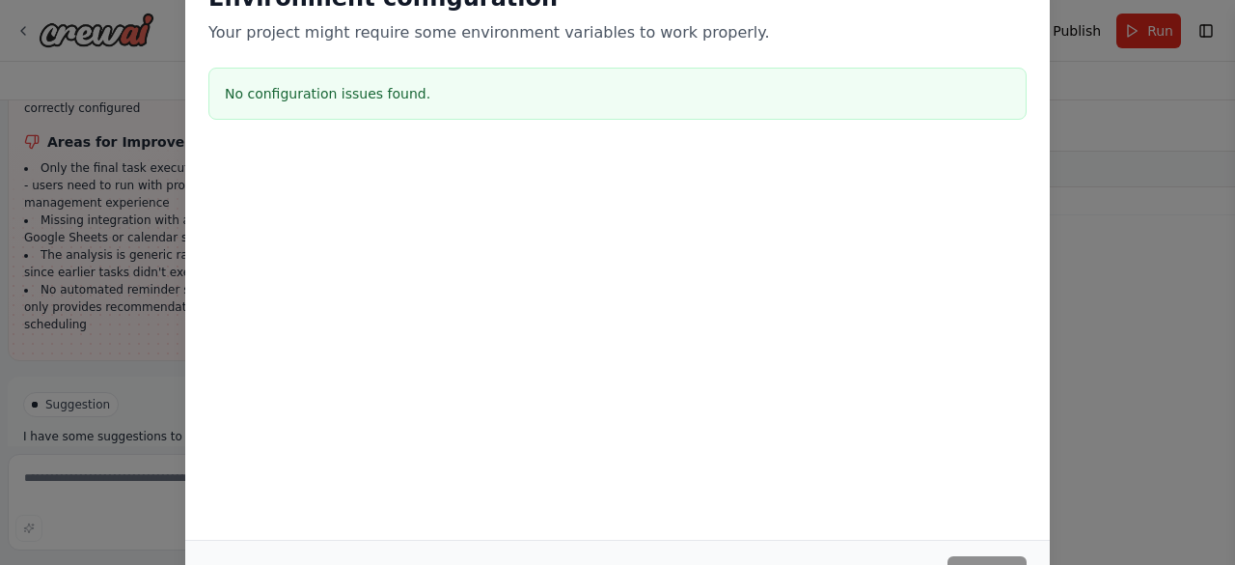
click at [1017, 68] on div "No configuration issues found." at bounding box center [617, 94] width 818 height 52
click at [118, 45] on div "Environment configuration Your project might require some environment variables…" at bounding box center [617, 282] width 1235 height 565
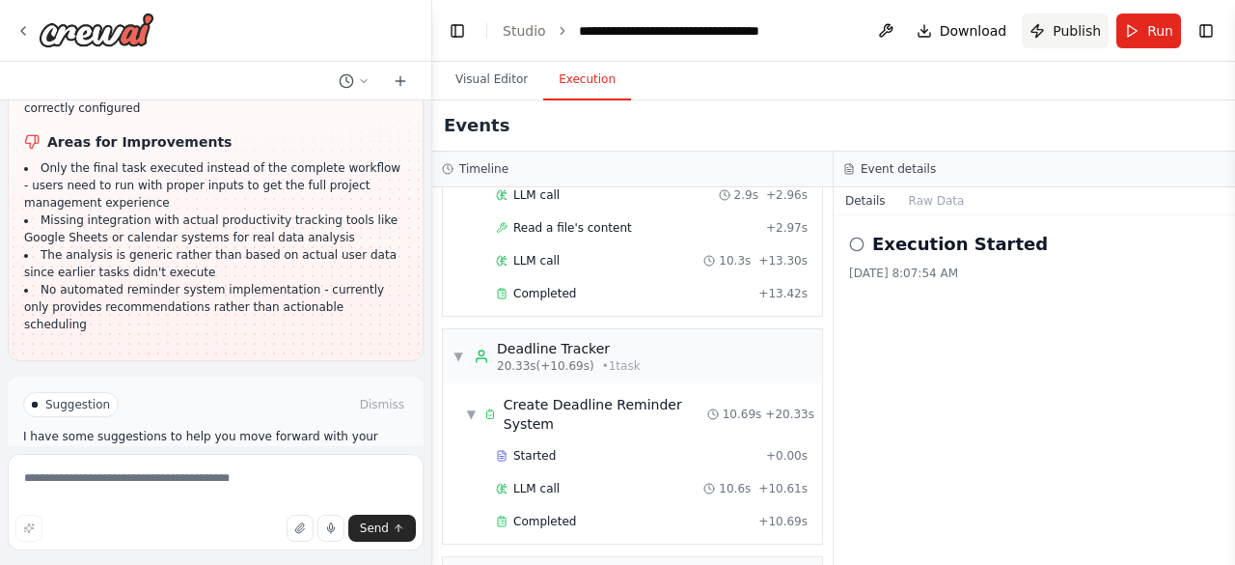
click at [1072, 40] on button "Publish" at bounding box center [1065, 31] width 87 height 35
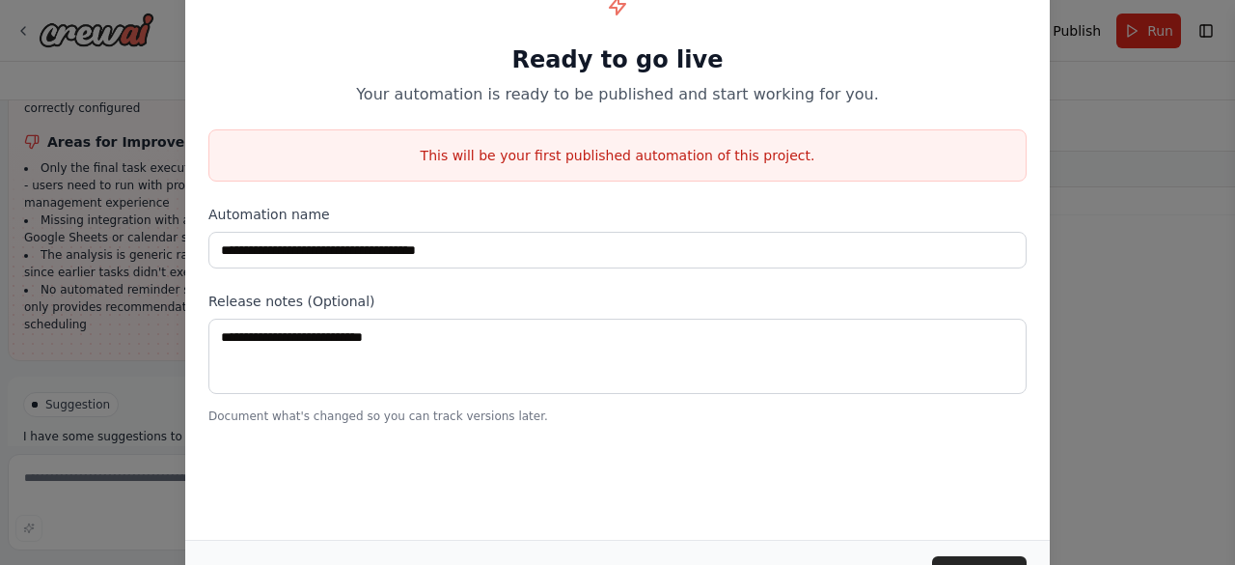
click at [110, 41] on div "**********" at bounding box center [617, 282] width 1235 height 565
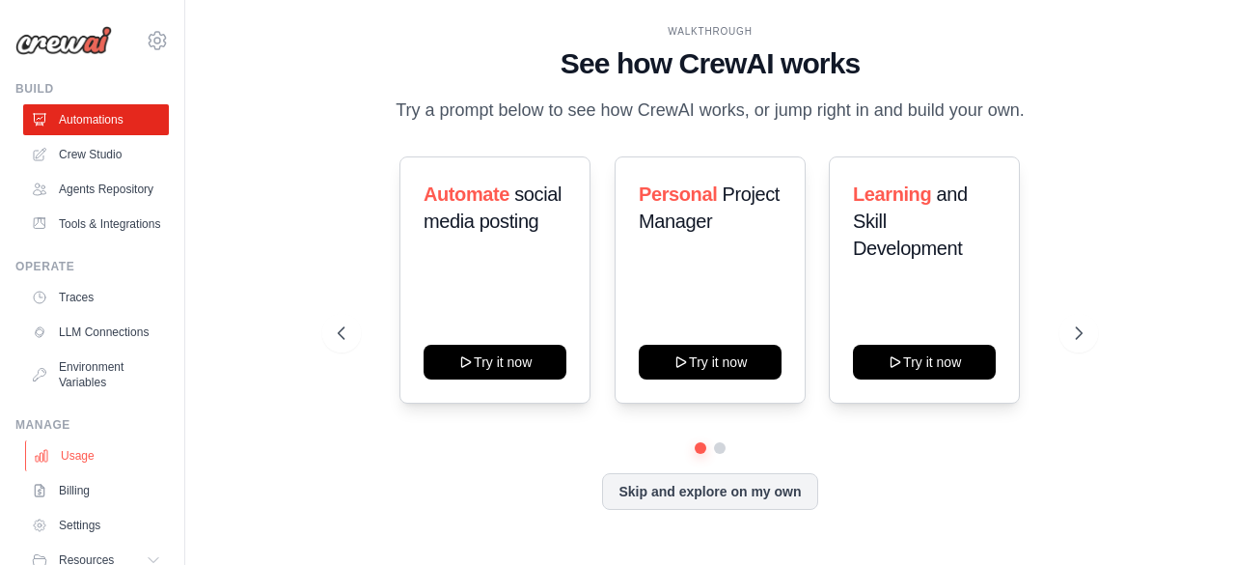
click at [98, 471] on link "Usage" at bounding box center [98, 455] width 146 height 31
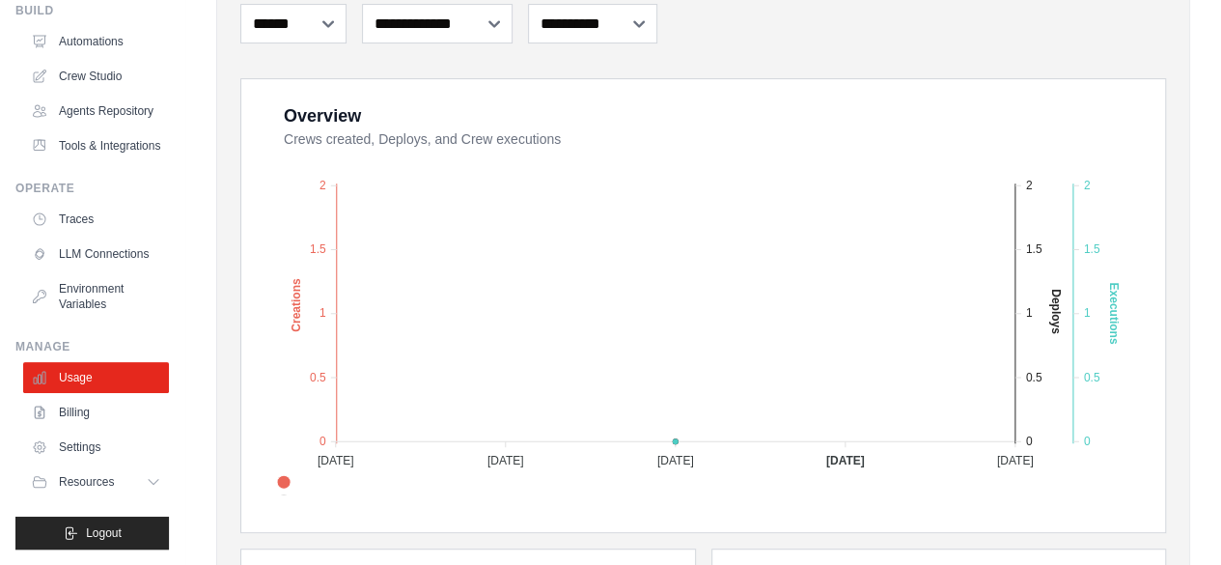
scroll to position [124, 0]
click at [112, 456] on link "Settings" at bounding box center [98, 446] width 146 height 31
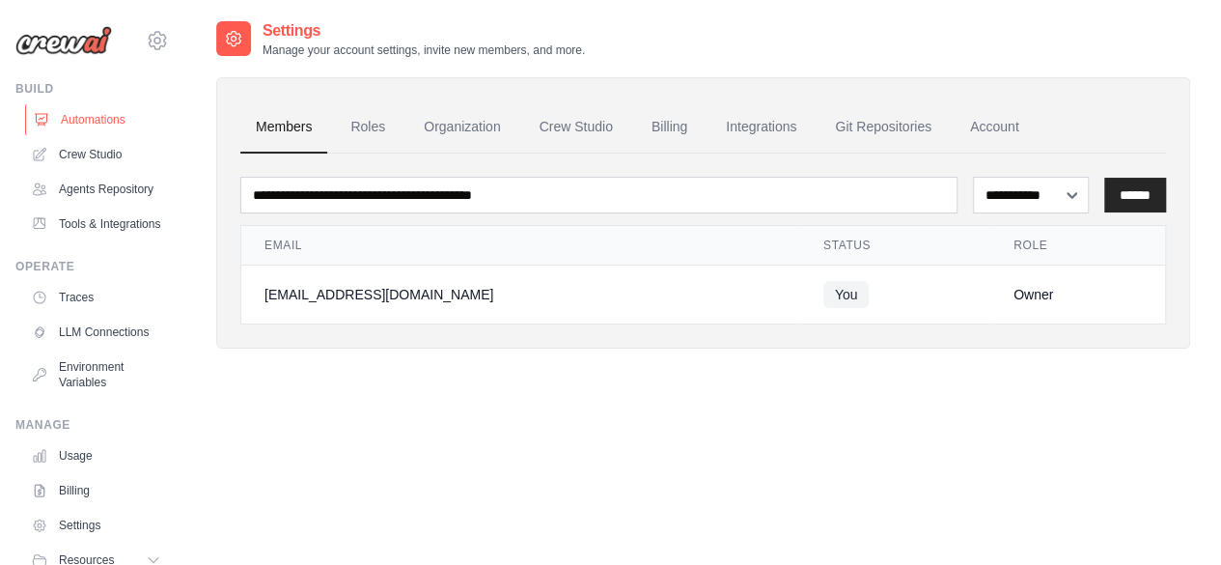
click at [95, 130] on link "Automations" at bounding box center [98, 119] width 146 height 31
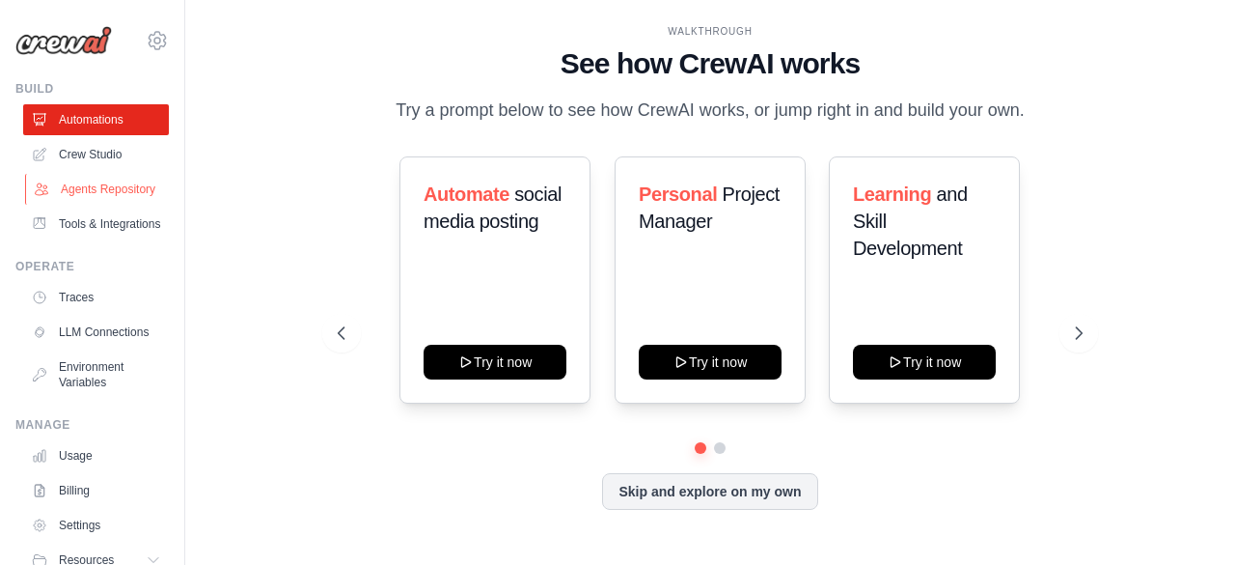
click at [104, 177] on link "Agents Repository" at bounding box center [98, 189] width 146 height 31
